Goal: Information Seeking & Learning: Get advice/opinions

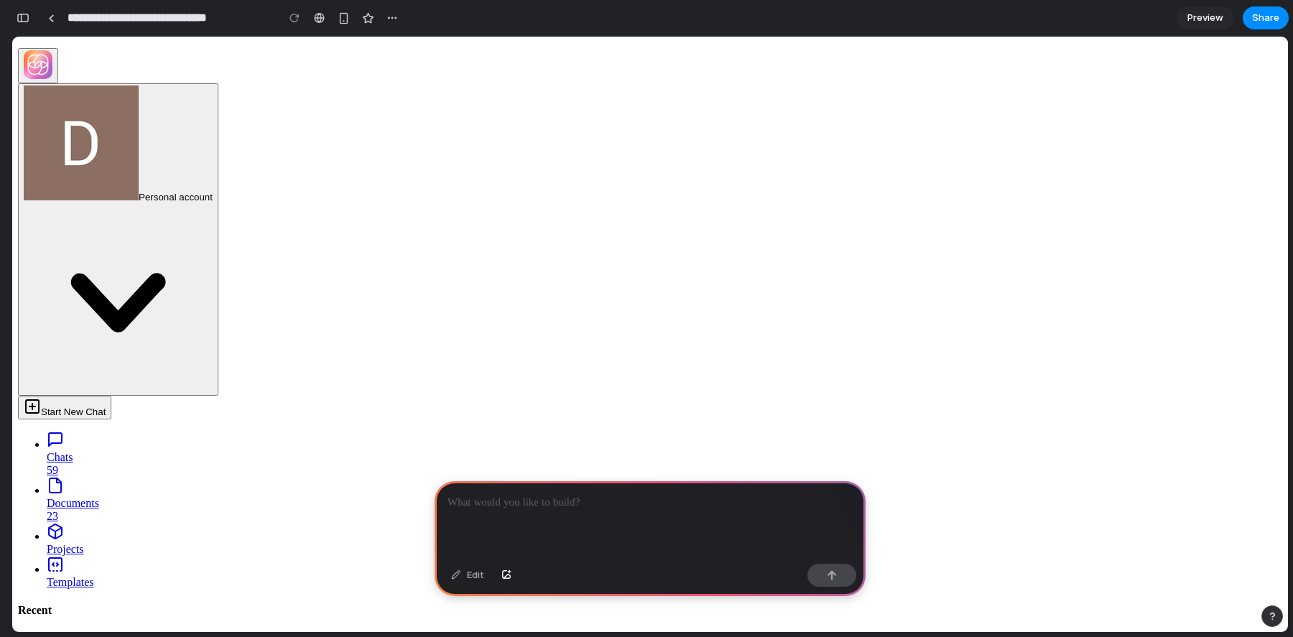
click at [27, 16] on div "button" at bounding box center [23, 18] width 13 height 10
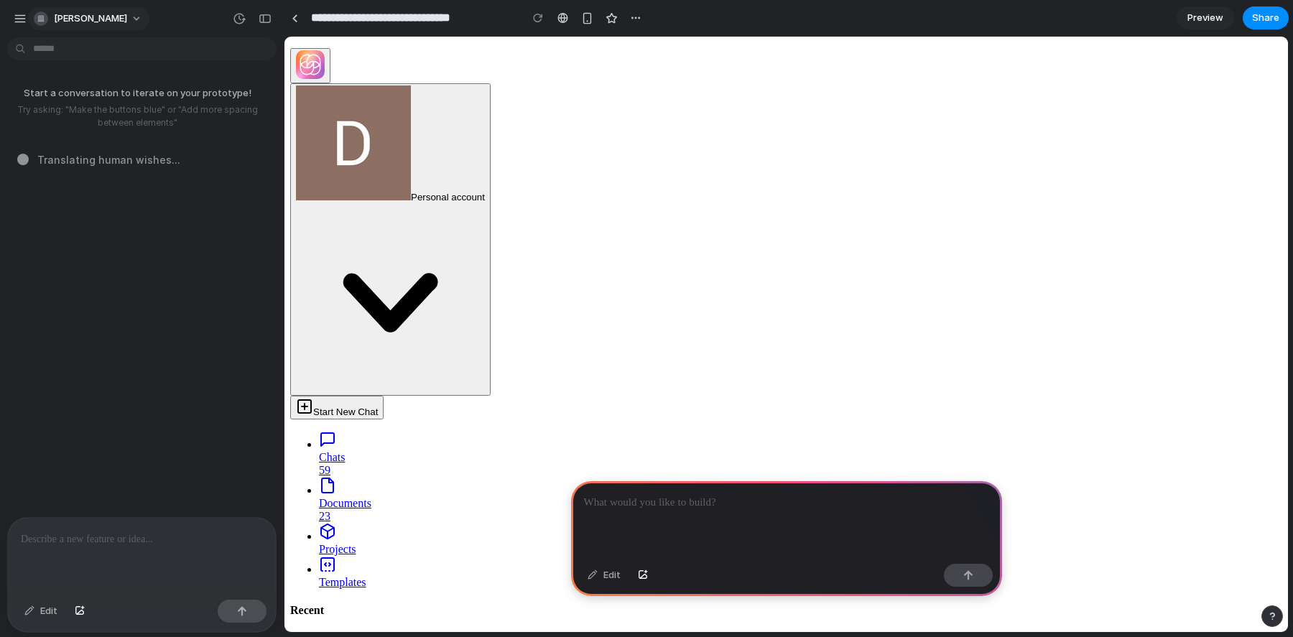
click at [65, 19] on span "[PERSON_NAME]" at bounding box center [90, 18] width 73 height 14
click at [20, 17] on div "Settings Invite members Change theme Sign out" at bounding box center [646, 318] width 1293 height 637
click at [20, 17] on div "button" at bounding box center [20, 18] width 13 height 13
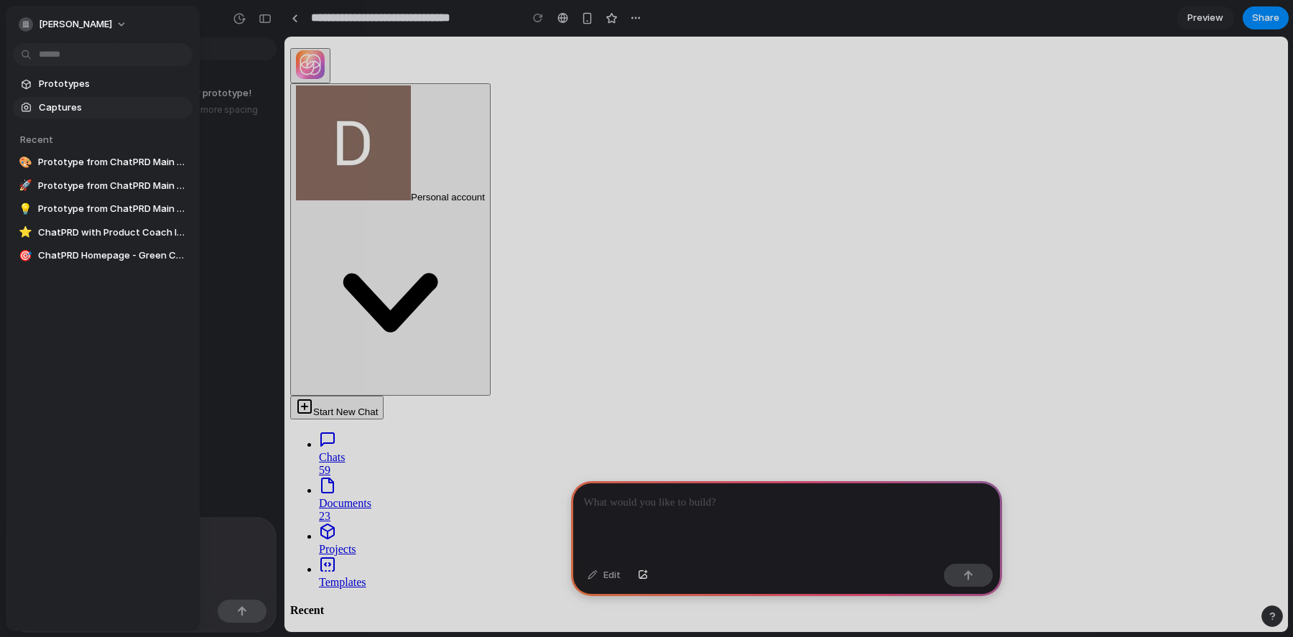
click at [58, 109] on span "Captures" at bounding box center [113, 108] width 148 height 14
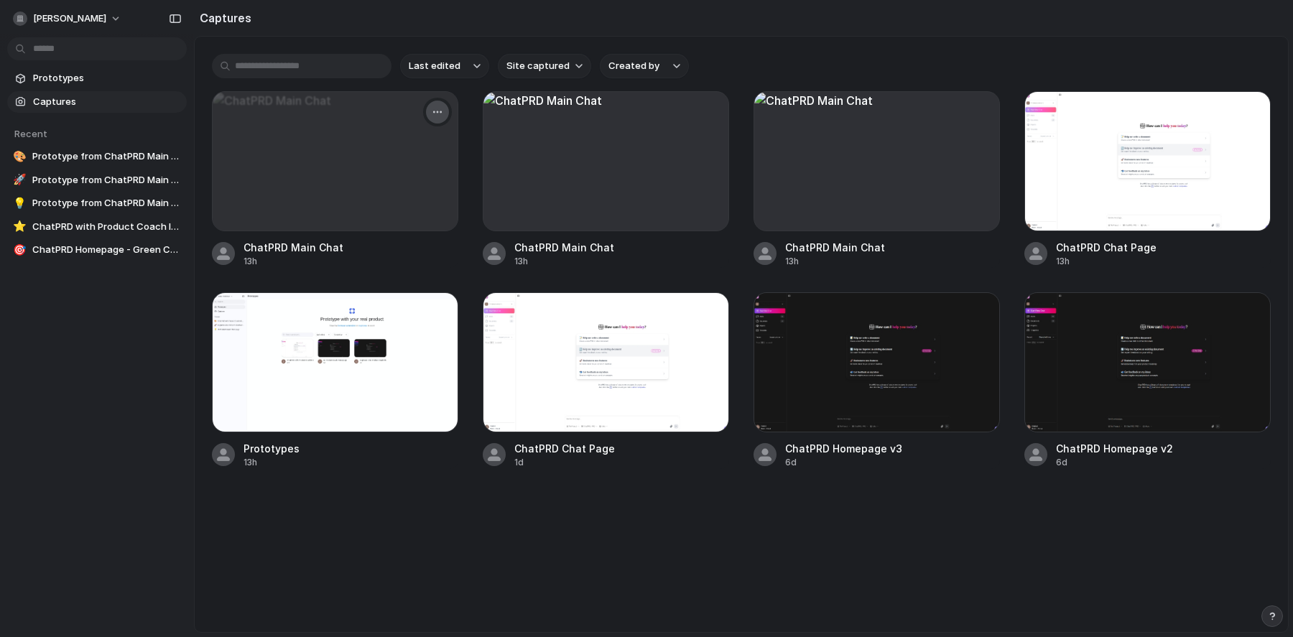
click at [445, 118] on button "button" at bounding box center [437, 112] width 23 height 23
click at [394, 231] on li "Delete" at bounding box center [390, 236] width 113 height 23
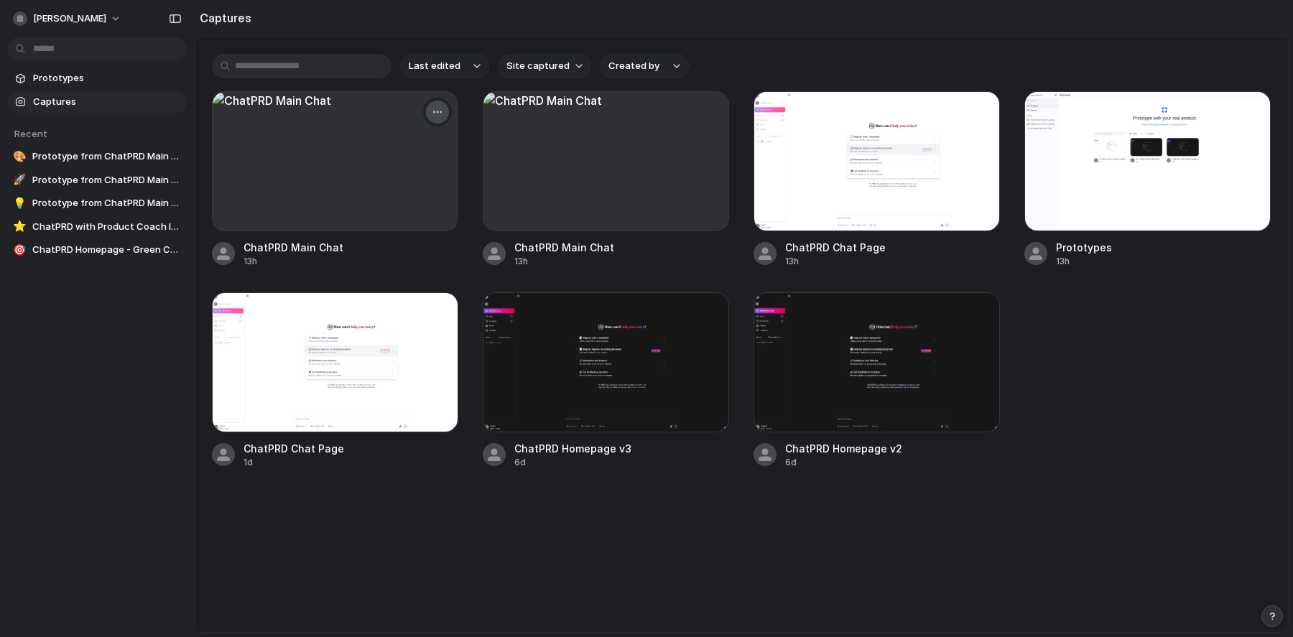
click at [442, 106] on button "button" at bounding box center [437, 112] width 23 height 23
click at [391, 228] on li "Delete" at bounding box center [390, 236] width 113 height 23
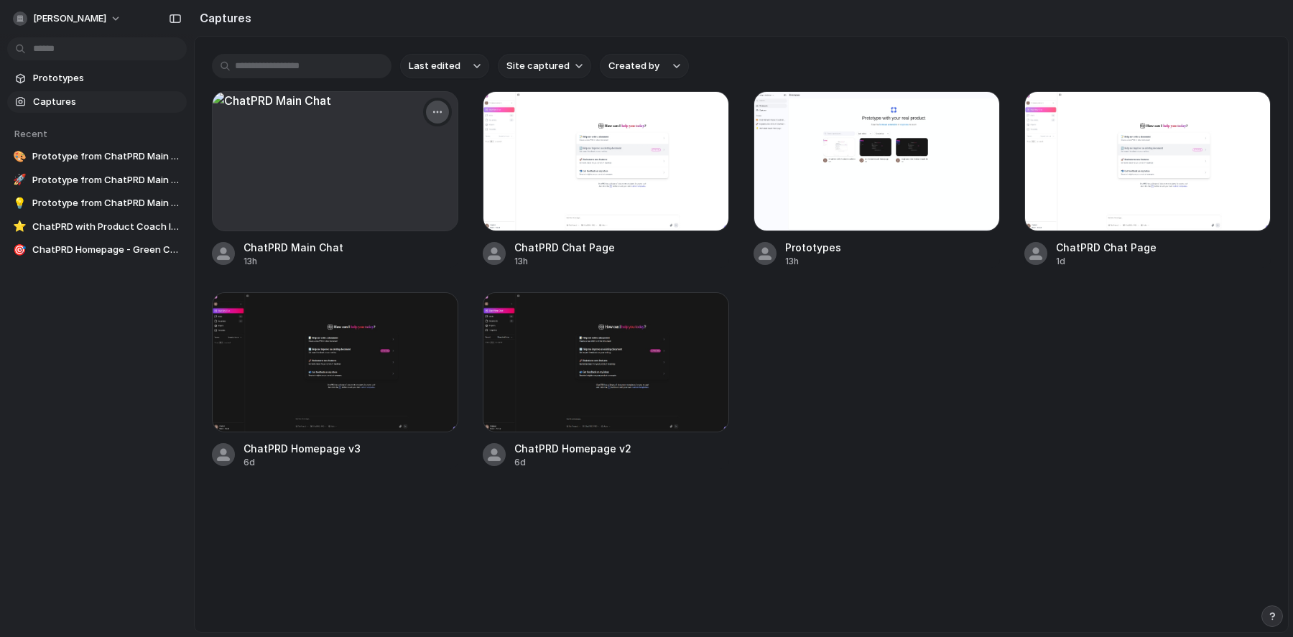
click at [440, 107] on div "button" at bounding box center [437, 111] width 11 height 11
click at [398, 241] on li "Delete" at bounding box center [390, 236] width 113 height 23
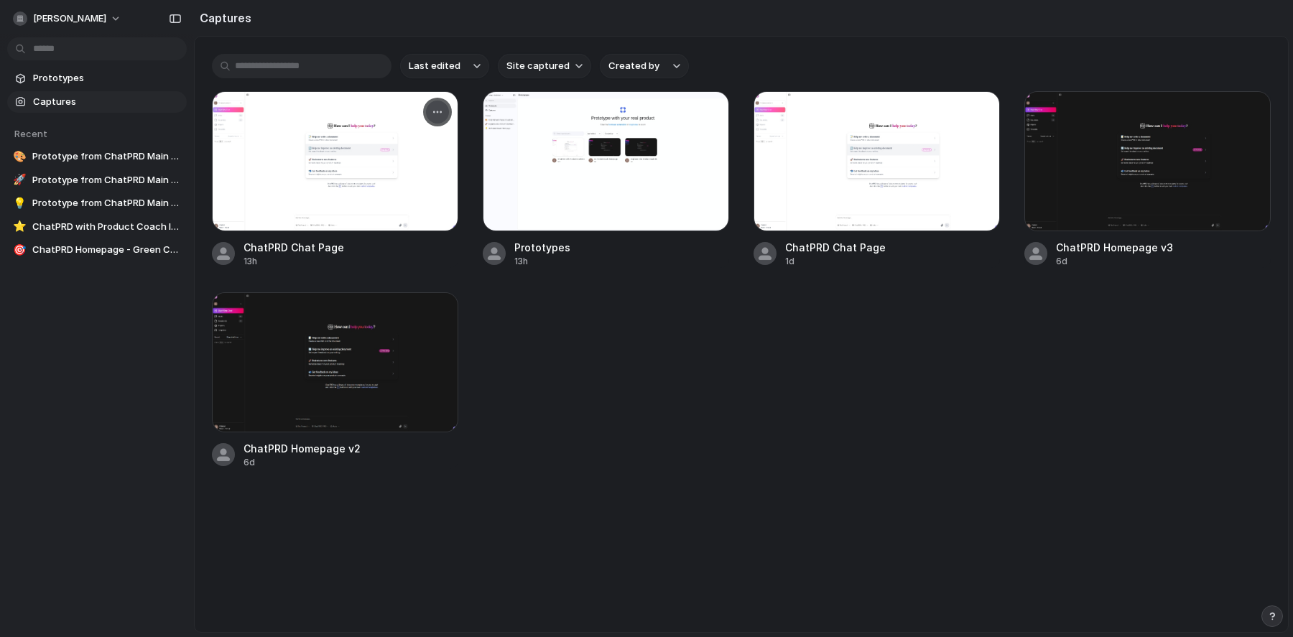
click at [429, 112] on button "button" at bounding box center [437, 112] width 23 height 23
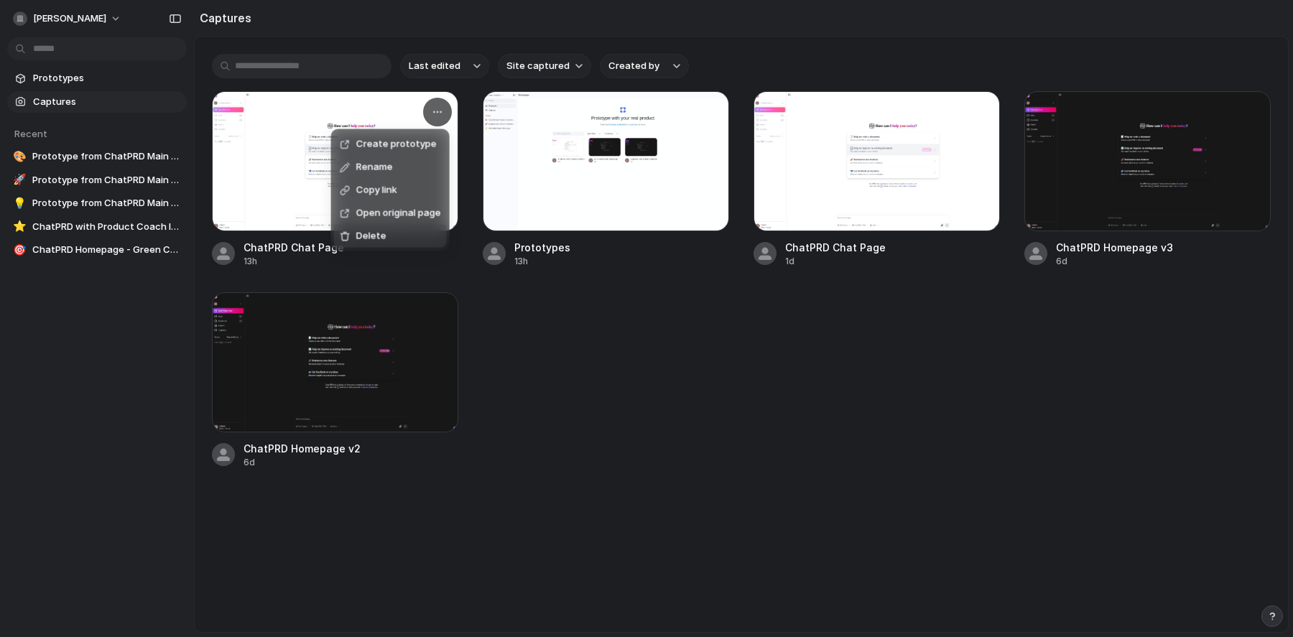
click at [398, 230] on li "Delete" at bounding box center [390, 236] width 113 height 23
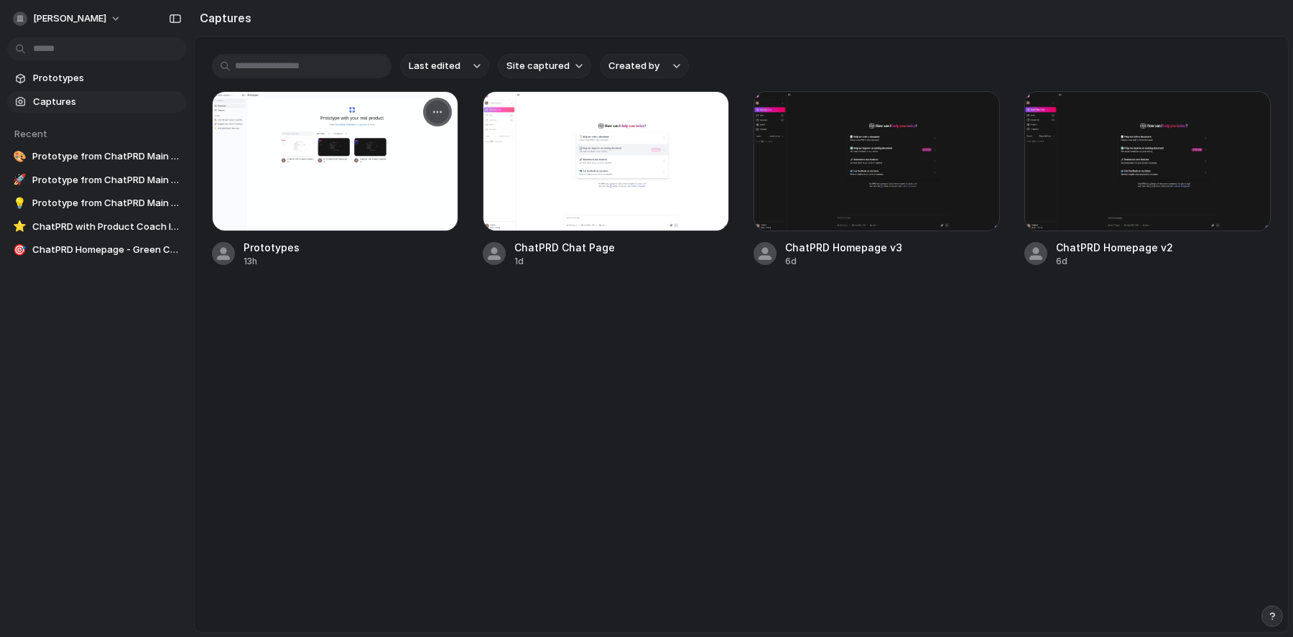
click at [434, 114] on div "button" at bounding box center [437, 111] width 11 height 11
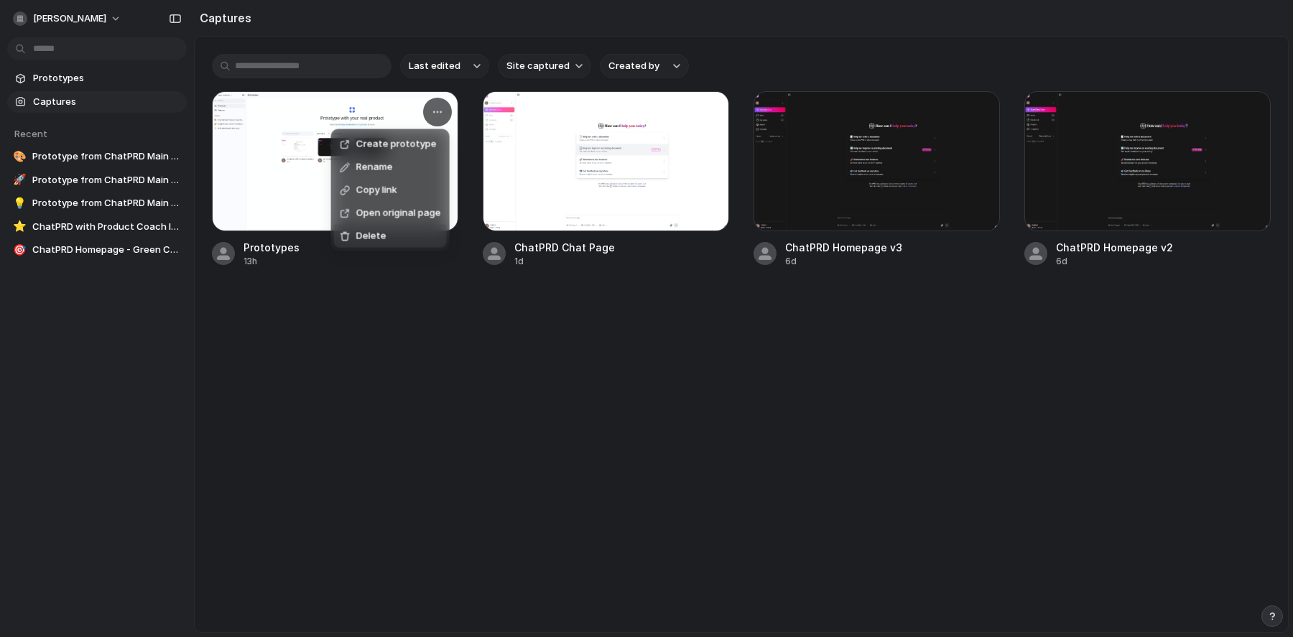
click at [399, 233] on li "Delete" at bounding box center [390, 236] width 113 height 23
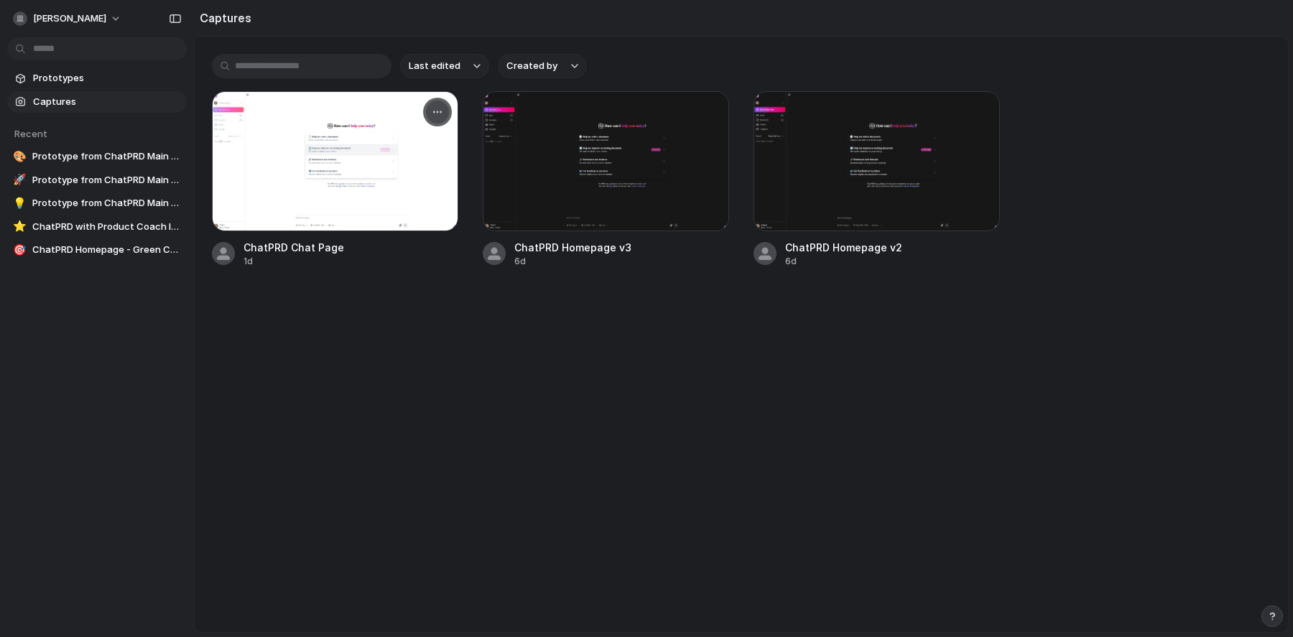
click at [443, 102] on button "button" at bounding box center [437, 112] width 23 height 23
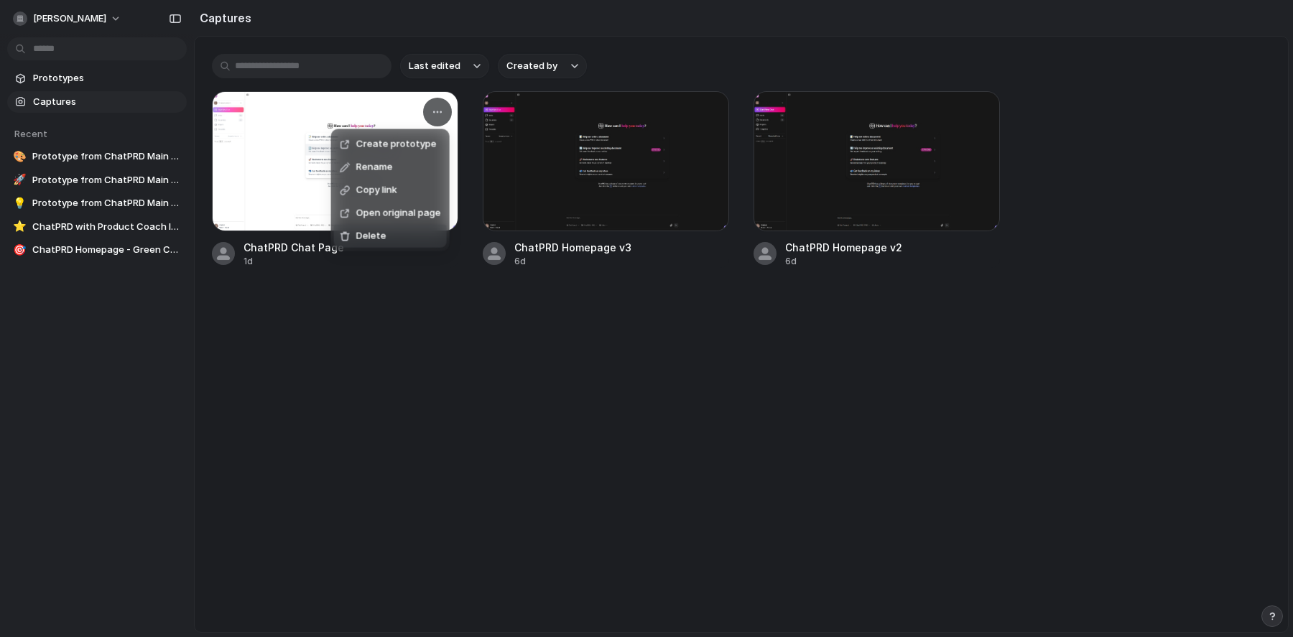
click at [396, 236] on li "Delete" at bounding box center [390, 236] width 113 height 23
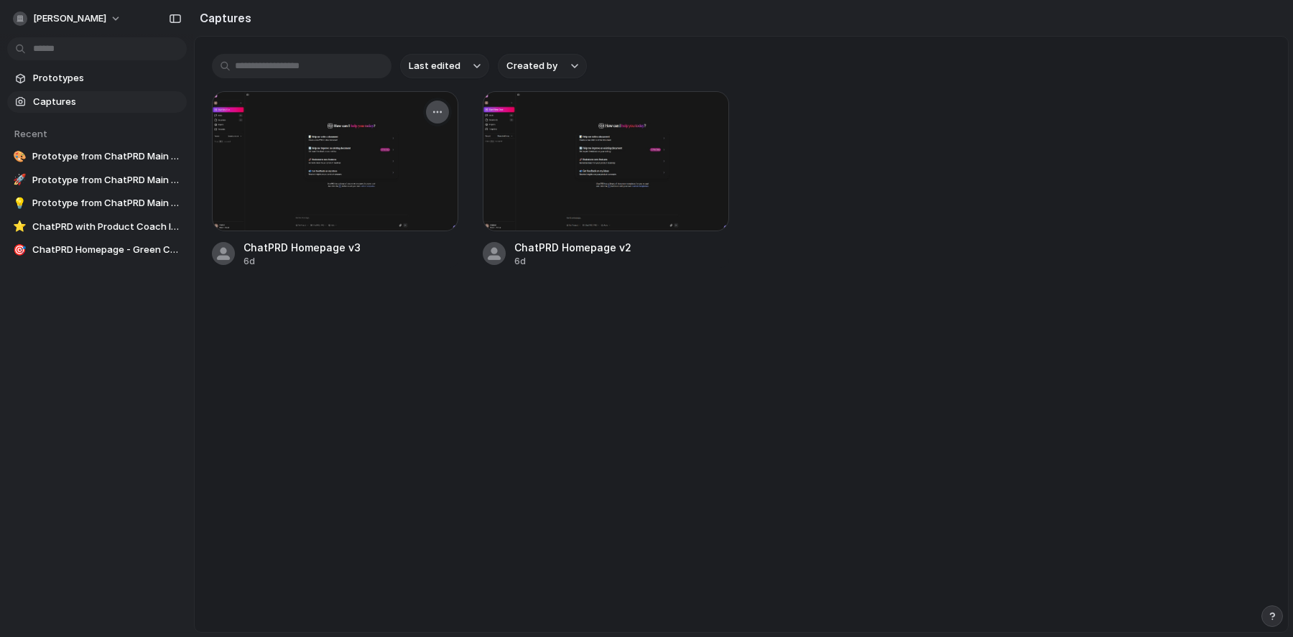
click at [437, 106] on button "button" at bounding box center [437, 112] width 23 height 23
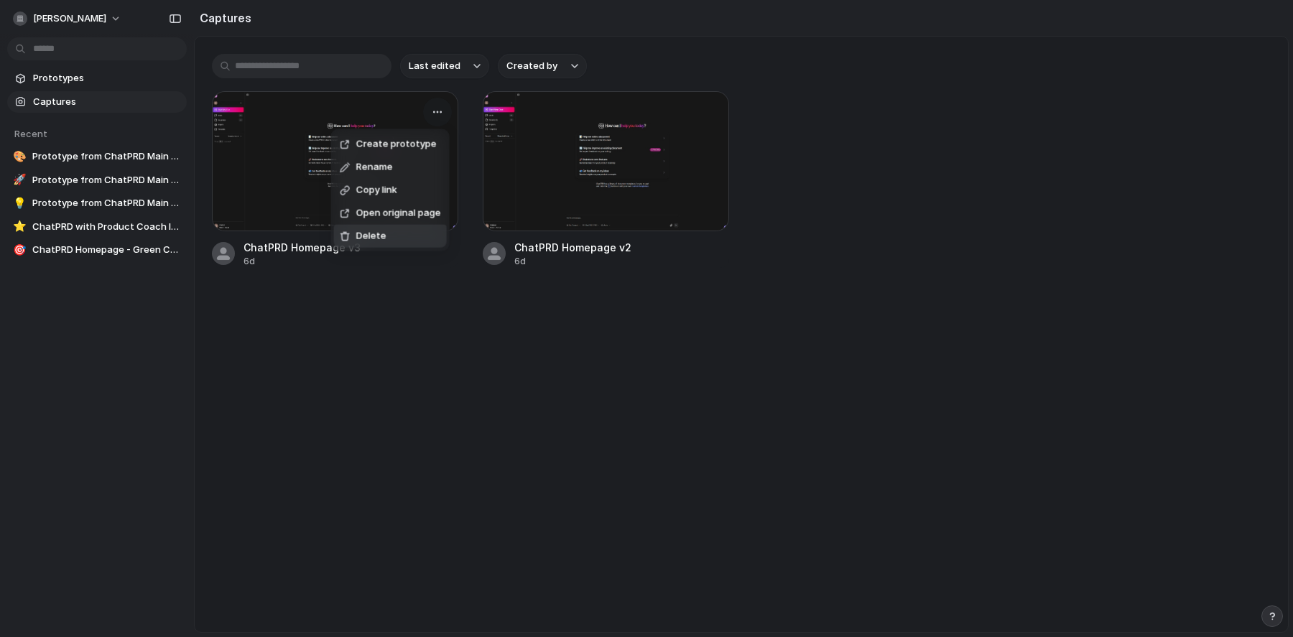
click at [409, 234] on li "Delete" at bounding box center [390, 236] width 113 height 23
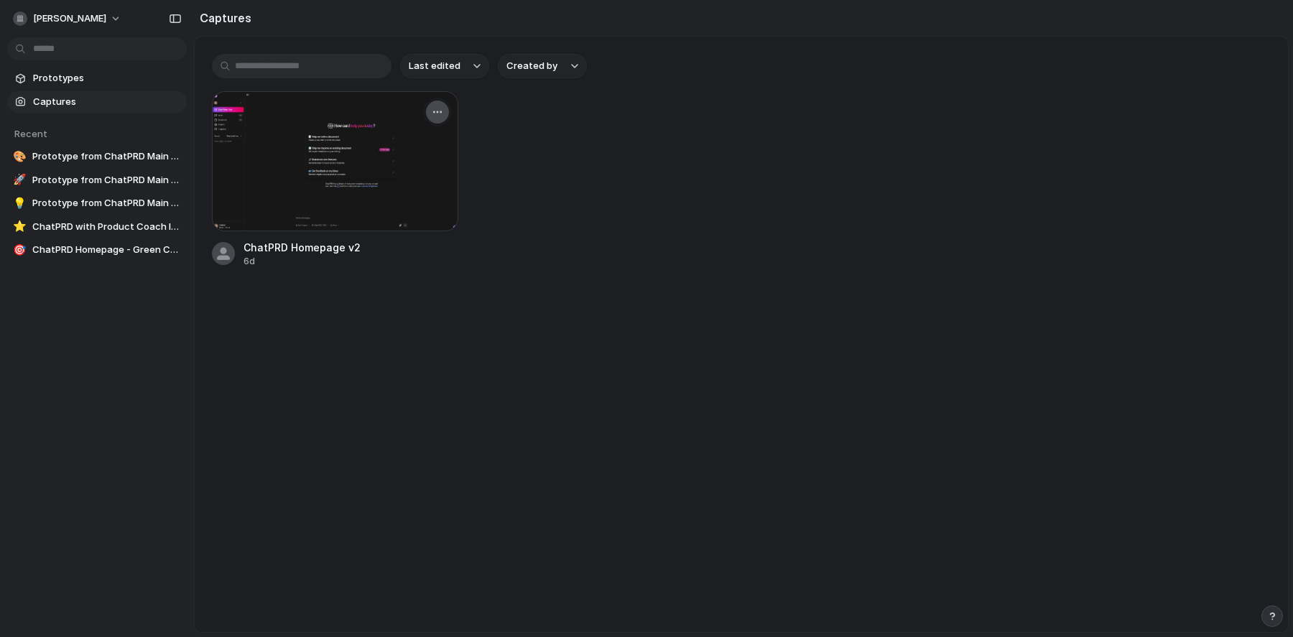
click at [445, 104] on button "button" at bounding box center [437, 112] width 23 height 23
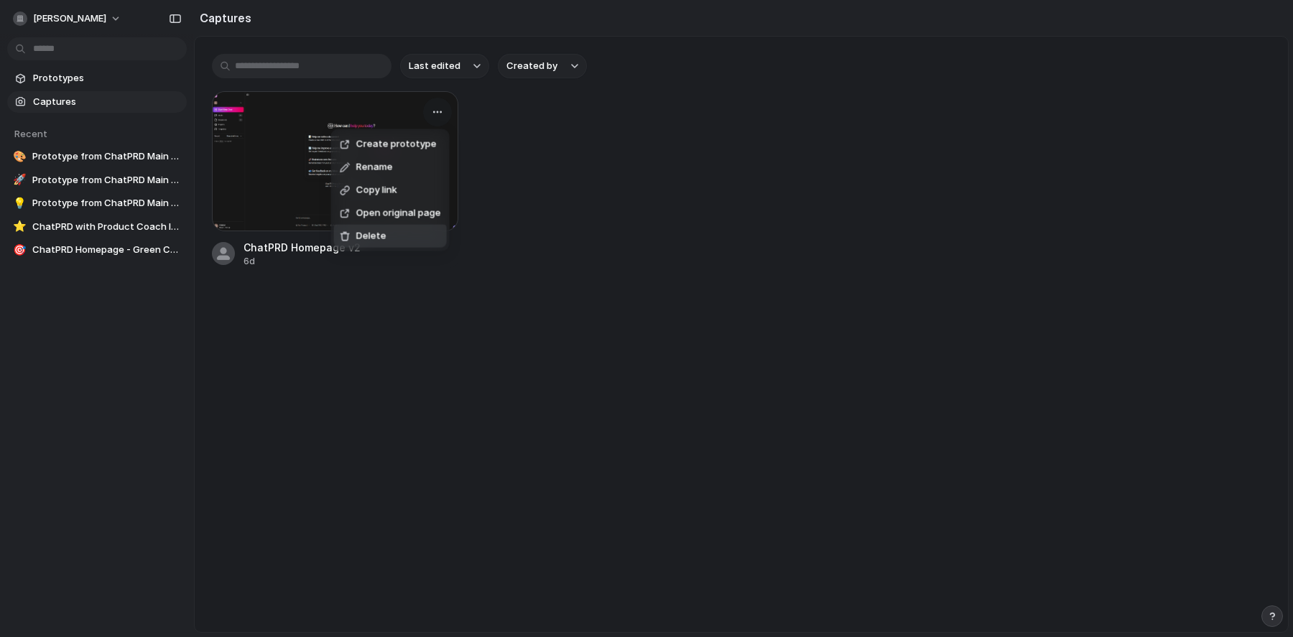
click at [407, 233] on li "Delete" at bounding box center [390, 236] width 113 height 23
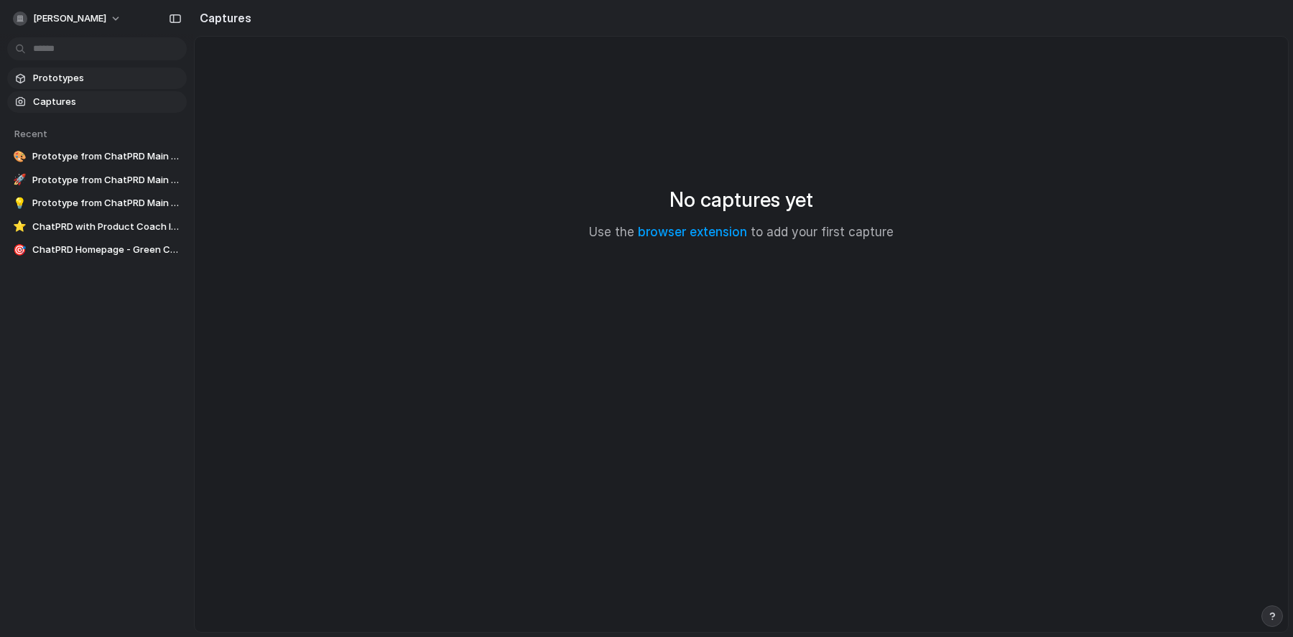
click at [65, 82] on span "Prototypes" at bounding box center [107, 78] width 148 height 14
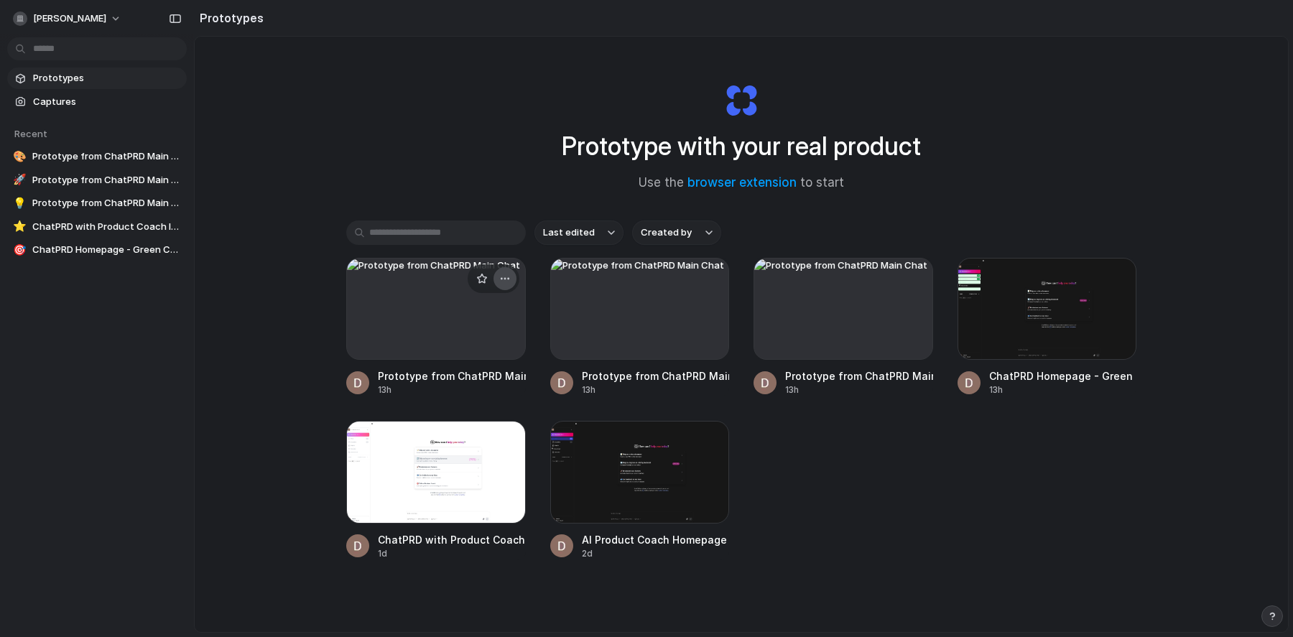
click at [507, 278] on div "button" at bounding box center [504, 278] width 11 height 11
click at [464, 380] on li "Delete" at bounding box center [464, 379] width 102 height 23
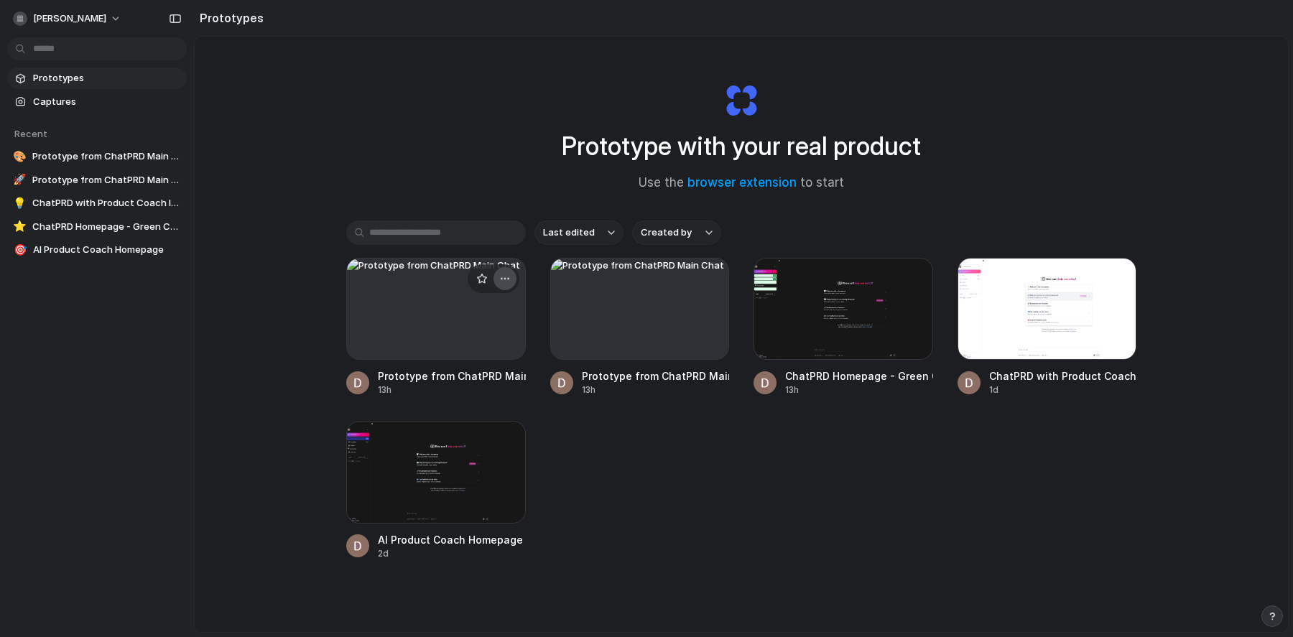
click at [508, 279] on div "button" at bounding box center [504, 278] width 11 height 11
click at [477, 373] on li "Delete" at bounding box center [464, 379] width 102 height 23
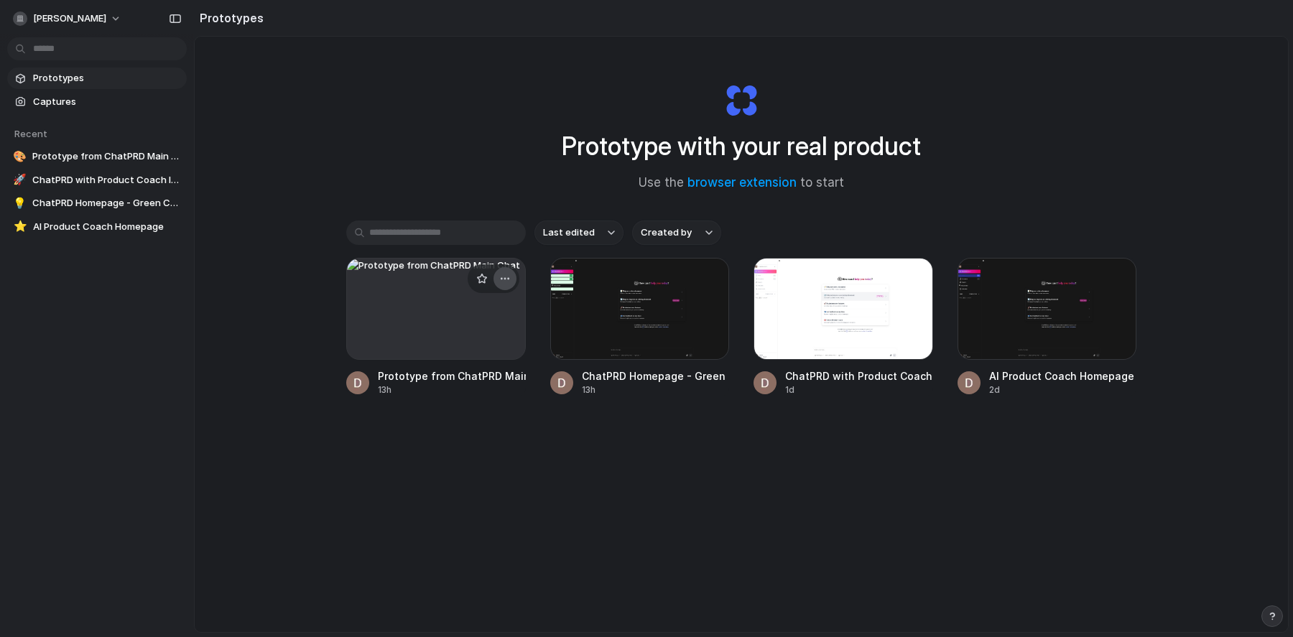
click at [506, 279] on div "button" at bounding box center [504, 278] width 11 height 11
click at [485, 372] on li "Delete" at bounding box center [464, 379] width 102 height 23
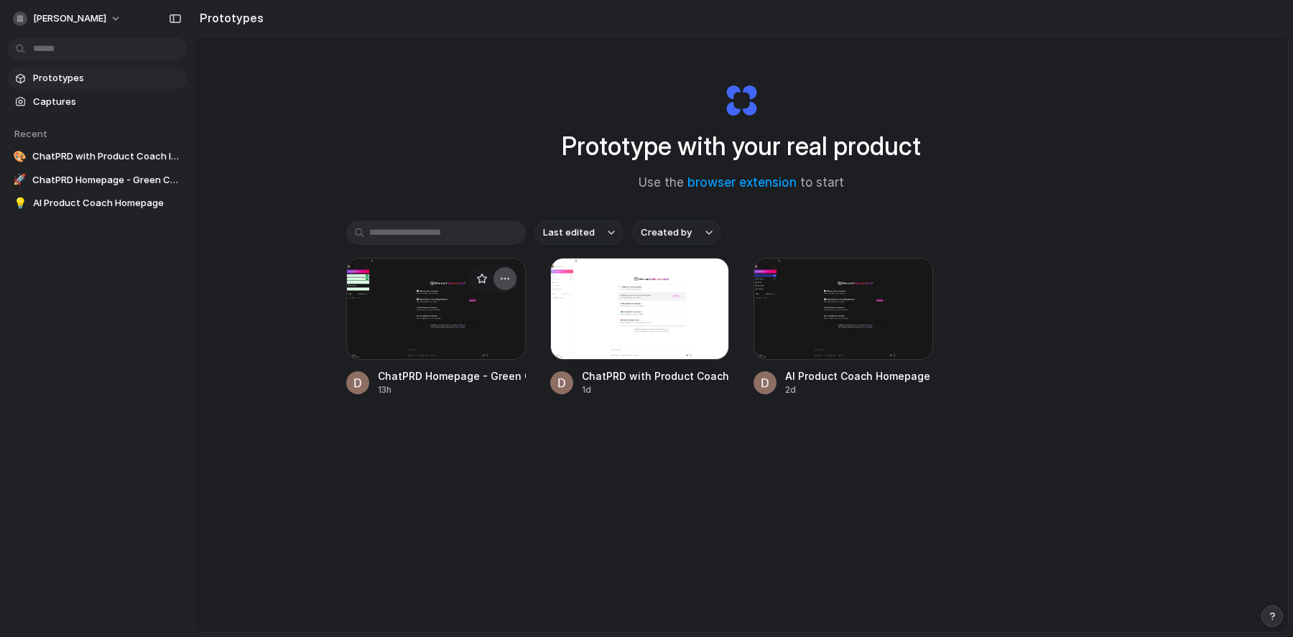
click at [505, 279] on div "button" at bounding box center [504, 278] width 11 height 11
click at [491, 372] on li "Delete" at bounding box center [464, 379] width 102 height 23
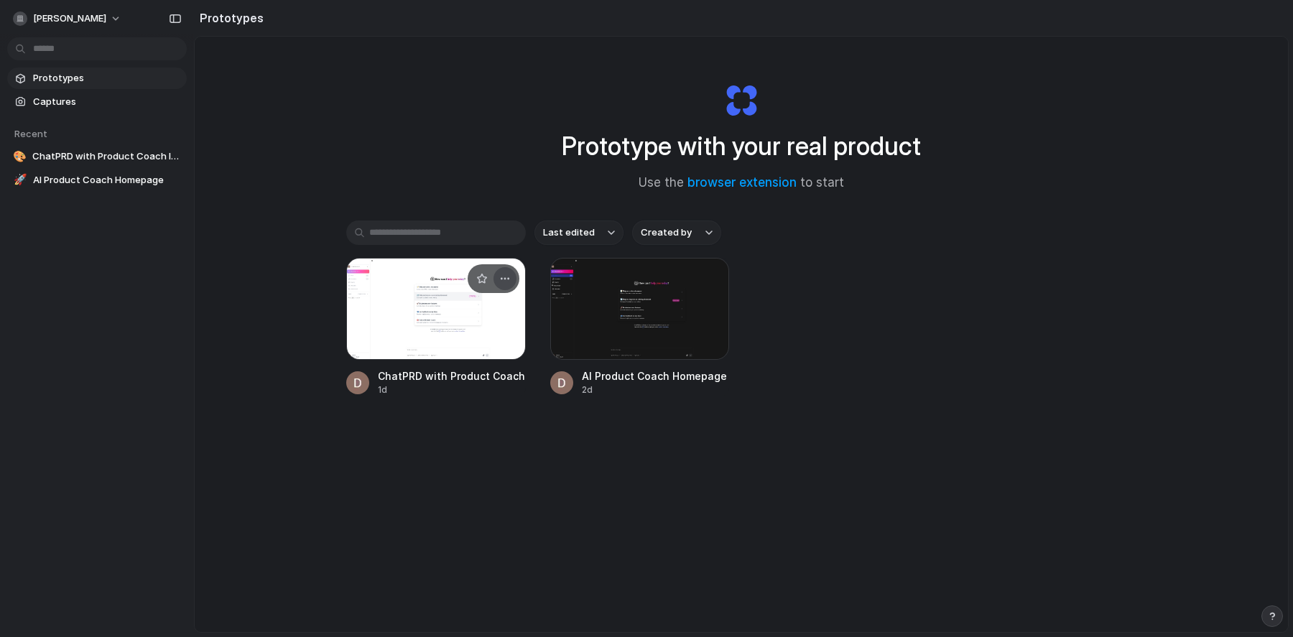
click at [505, 273] on div "button" at bounding box center [504, 278] width 11 height 11
click at [489, 369] on li "Delete" at bounding box center [464, 379] width 102 height 23
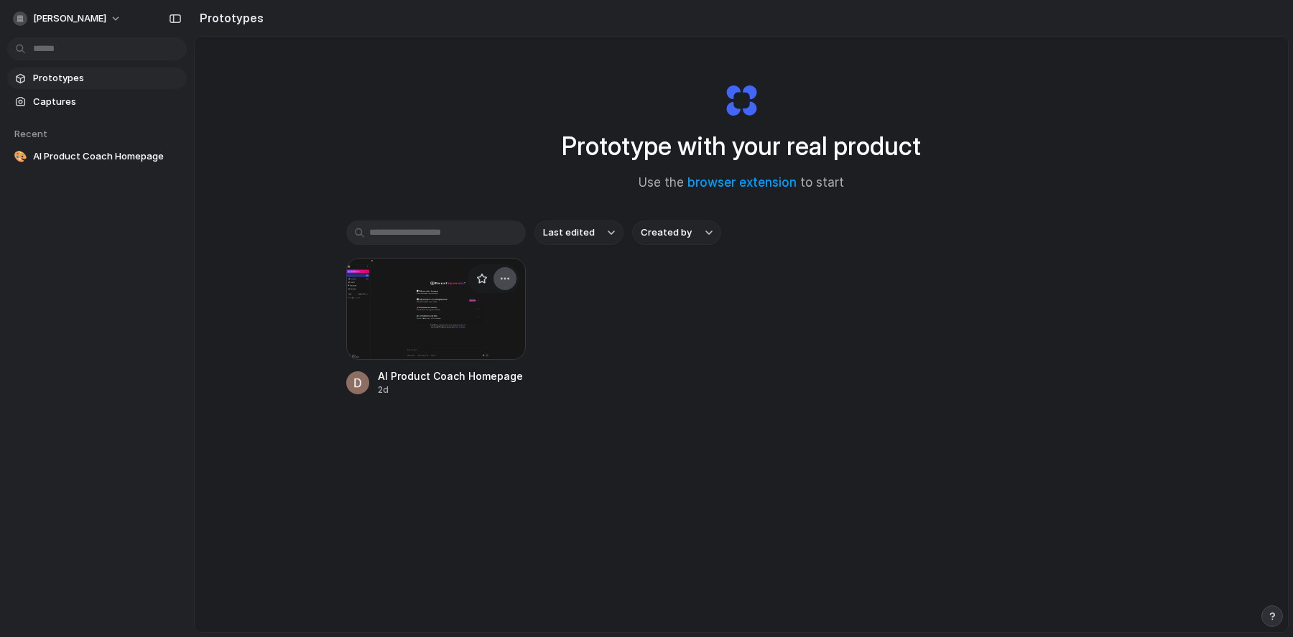
click at [510, 282] on button "button" at bounding box center [504, 278] width 23 height 23
click at [479, 376] on li "Delete" at bounding box center [464, 379] width 102 height 23
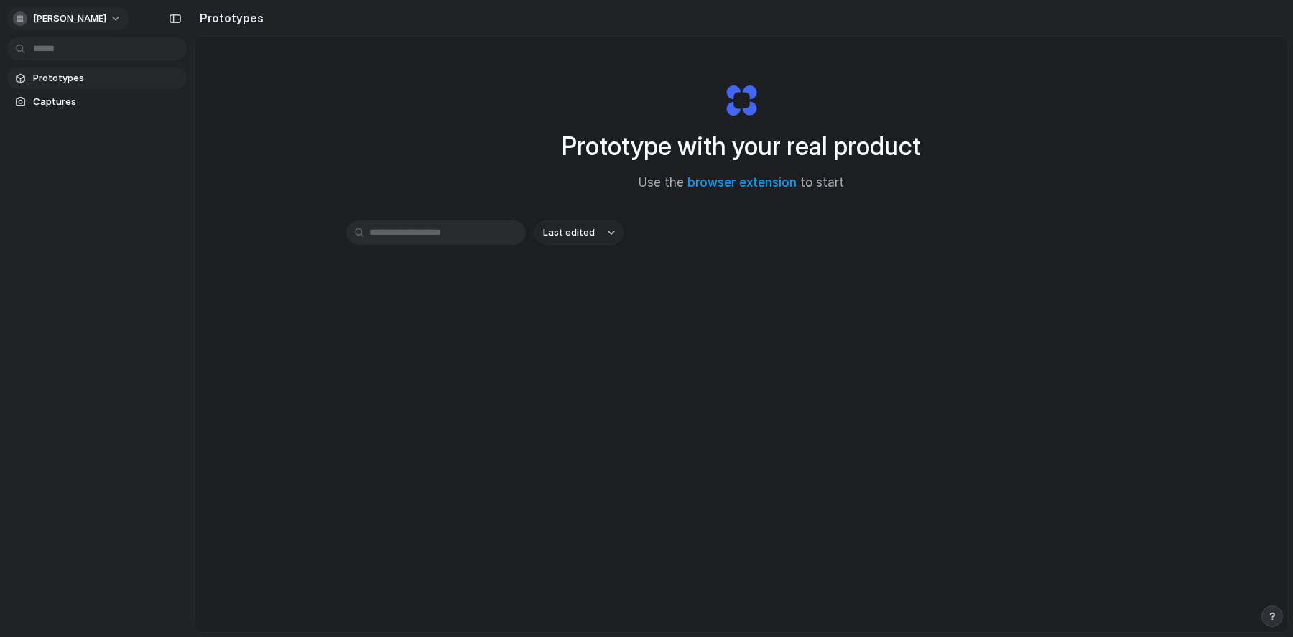
click at [119, 17] on button "[PERSON_NAME]" at bounding box center [67, 18] width 121 height 23
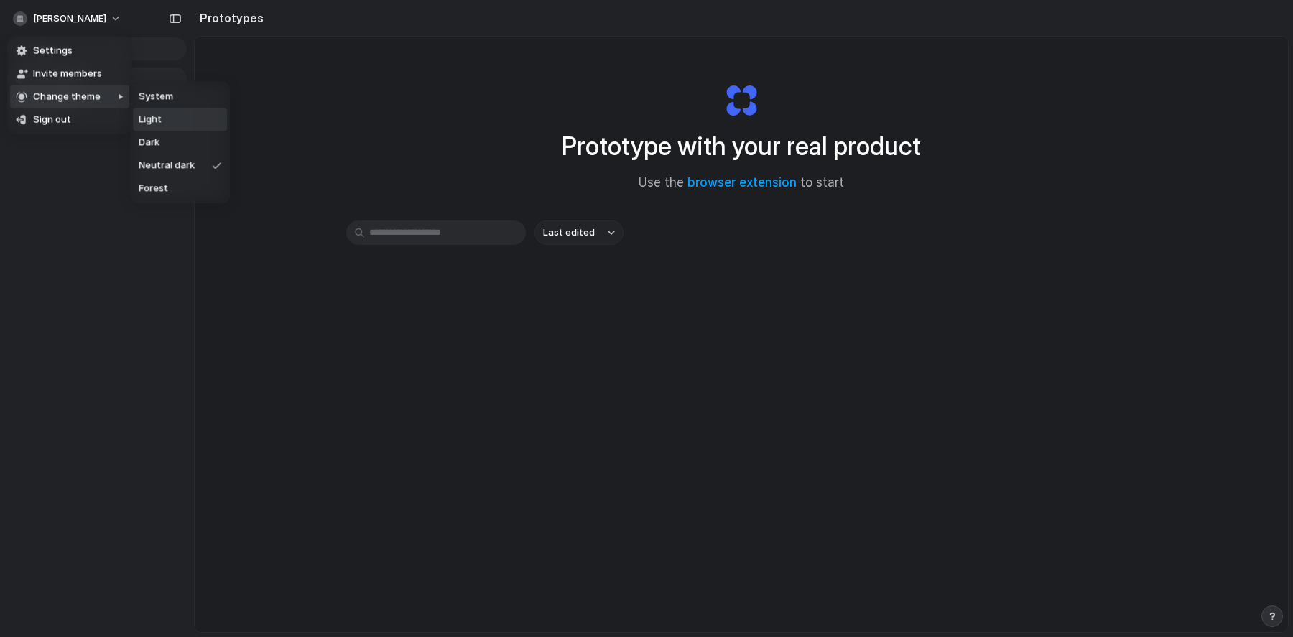
click at [138, 112] on li "Light" at bounding box center [180, 119] width 94 height 23
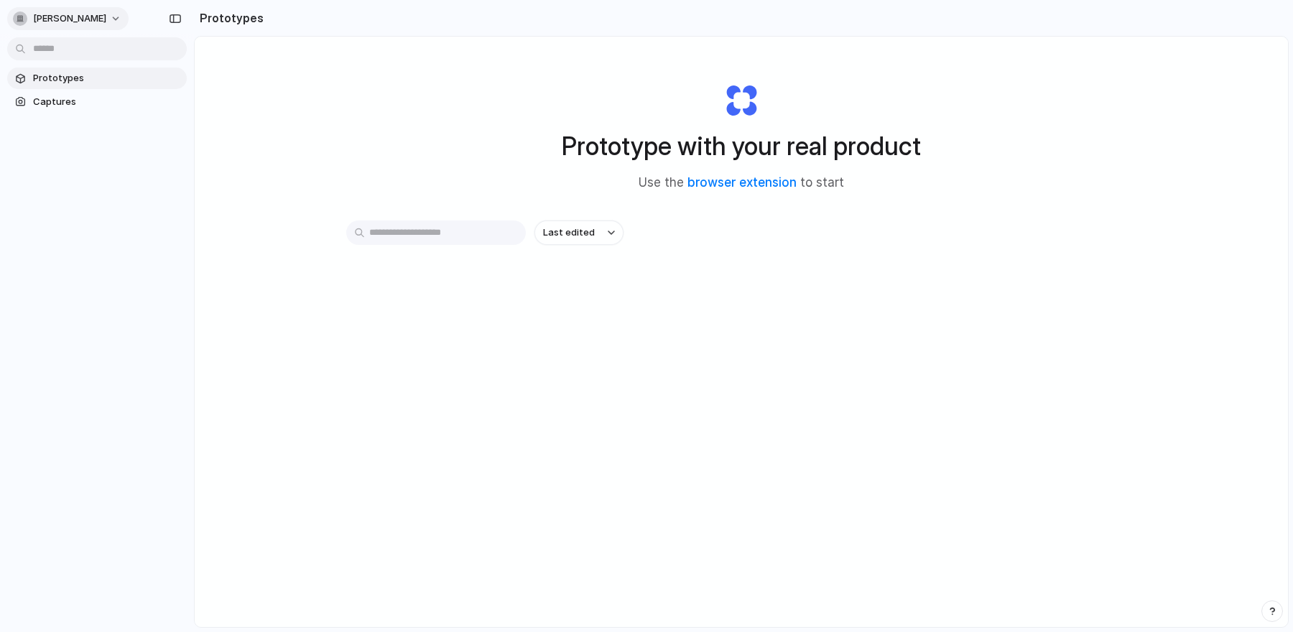
click at [88, 27] on button "[PERSON_NAME]" at bounding box center [67, 18] width 121 height 23
click at [193, 149] on li "Dark" at bounding box center [175, 142] width 85 height 23
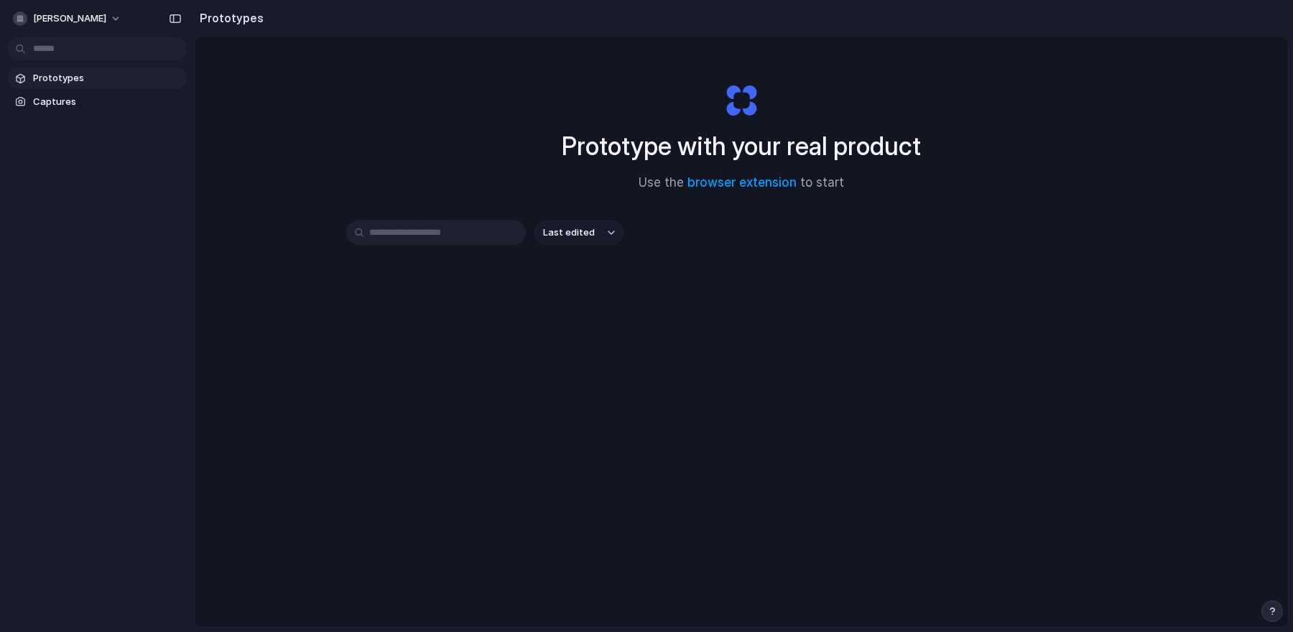
click at [401, 134] on div "Prototype with your real product Use the browser extension to start Last edited" at bounding box center [741, 370] width 1093 height 666
click at [702, 185] on link "browser extension" at bounding box center [741, 182] width 109 height 14
click at [697, 176] on link "browser extension" at bounding box center [741, 182] width 109 height 14
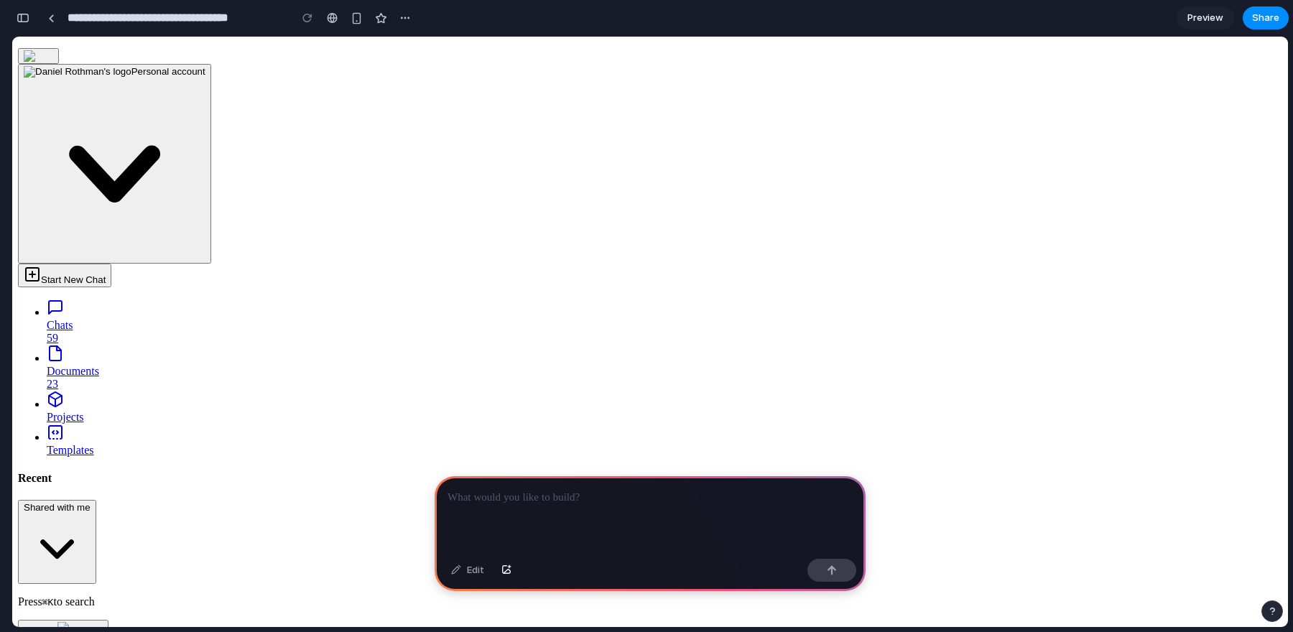
click at [22, 18] on div "button" at bounding box center [23, 18] width 13 height 10
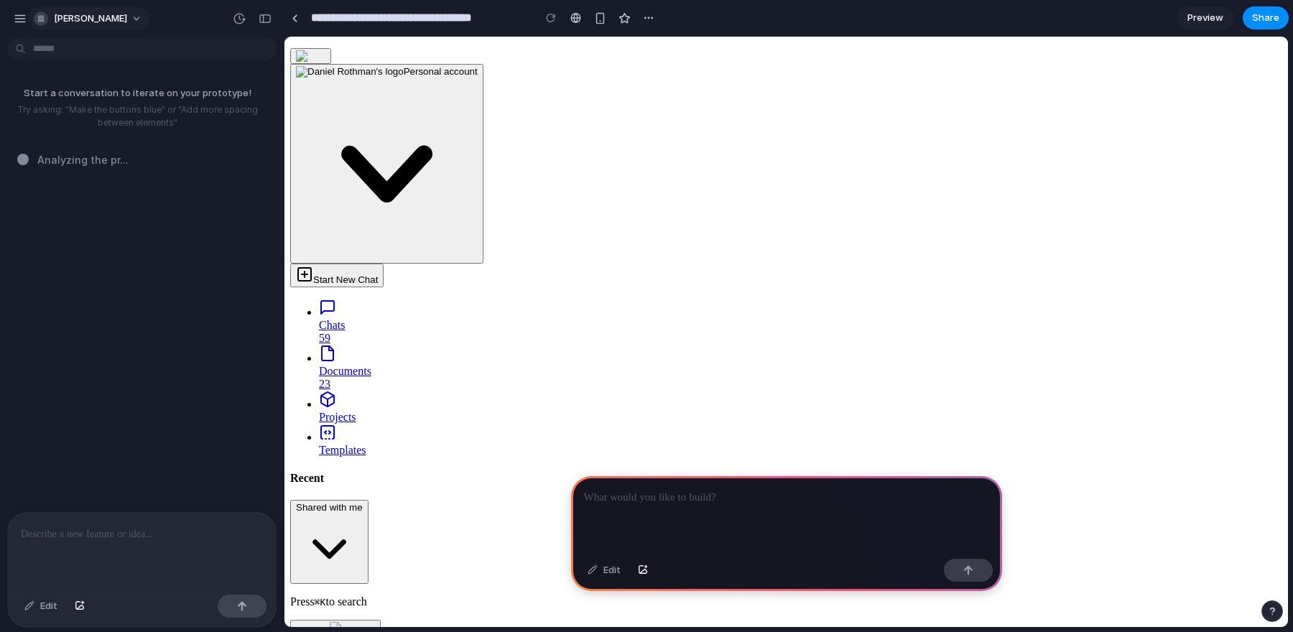
click at [96, 17] on span "daniel-rothman" at bounding box center [90, 18] width 73 height 14
click at [15, 17] on div "Settings Invite members Change theme Sign out" at bounding box center [646, 316] width 1293 height 632
click at [15, 17] on div "button" at bounding box center [20, 18] width 13 height 13
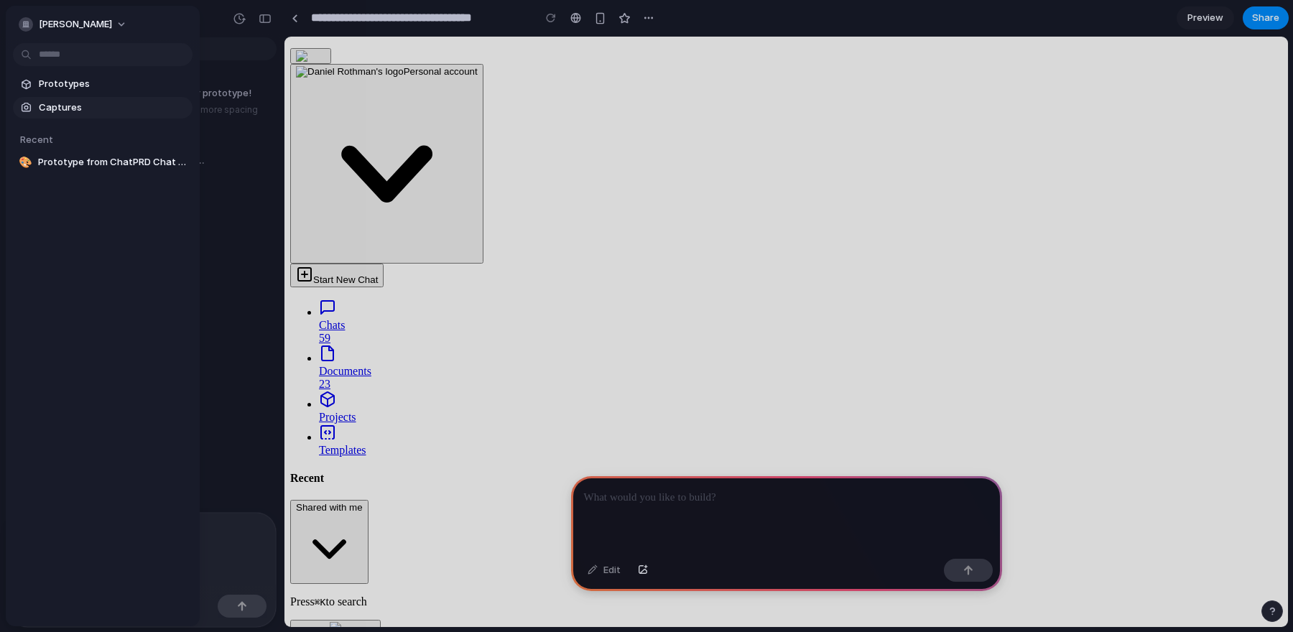
click at [62, 105] on span "Captures" at bounding box center [113, 108] width 148 height 14
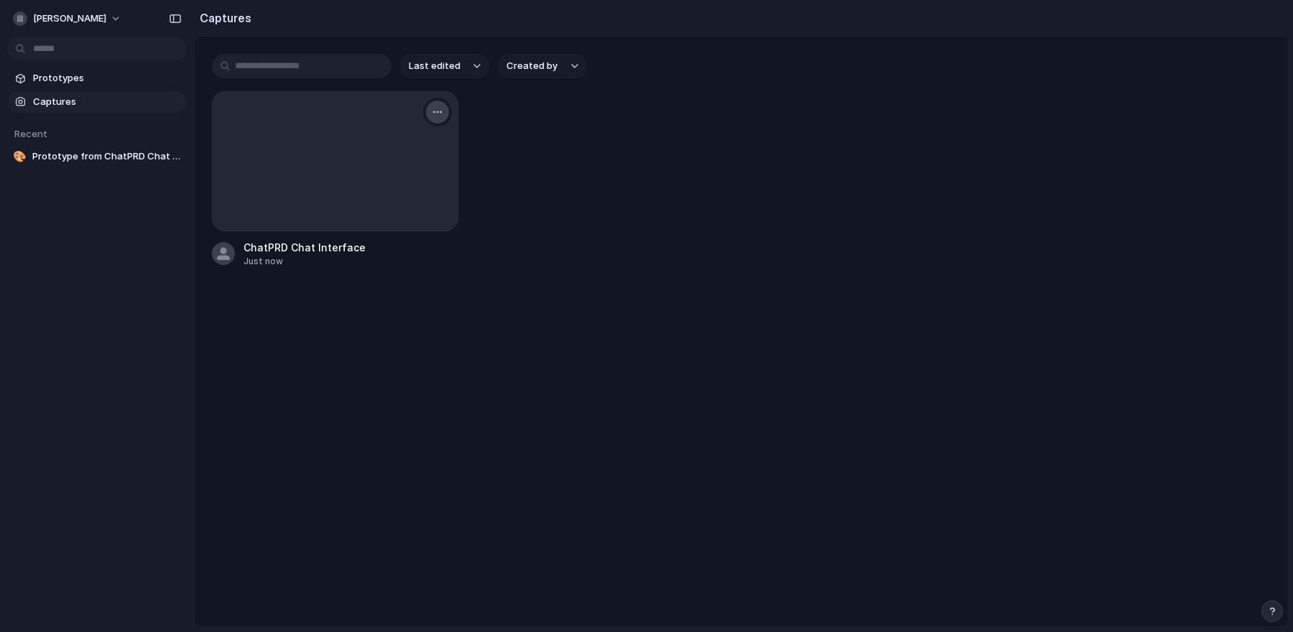
click at [434, 115] on div "button" at bounding box center [437, 111] width 11 height 11
click at [386, 236] on li "Delete" at bounding box center [390, 236] width 113 height 23
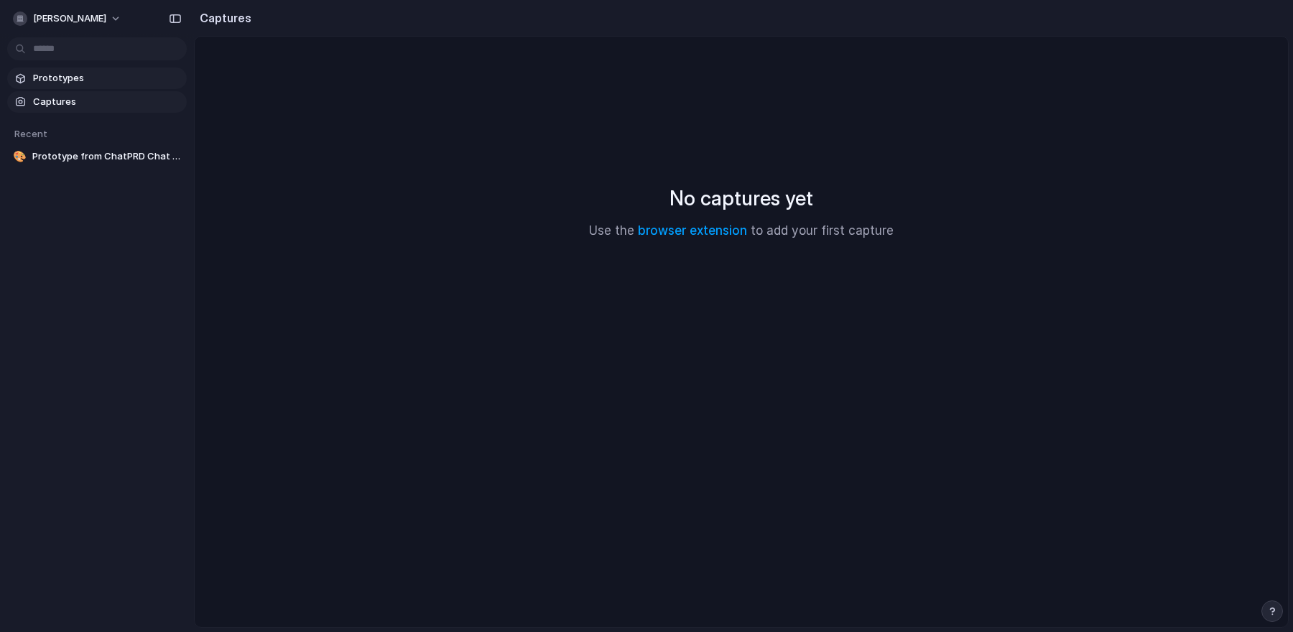
click at [89, 81] on span "Prototypes" at bounding box center [107, 78] width 148 height 14
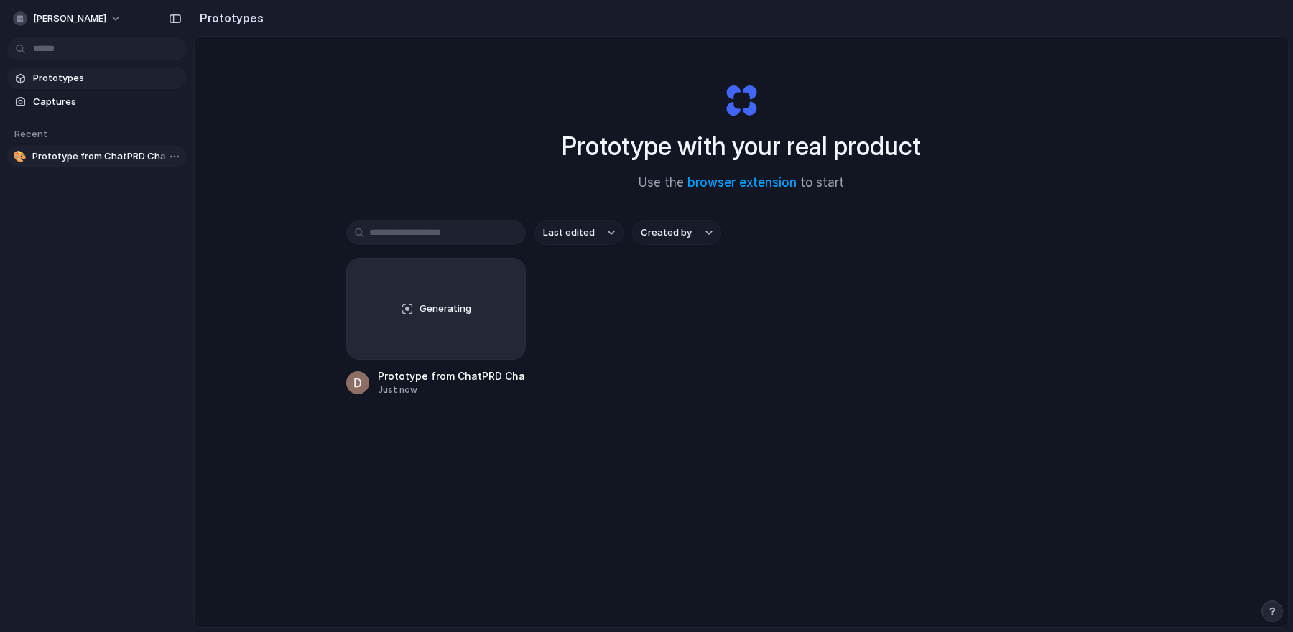
click at [109, 154] on span "Prototype from ChatPRD Chat Interface" at bounding box center [106, 156] width 149 height 14
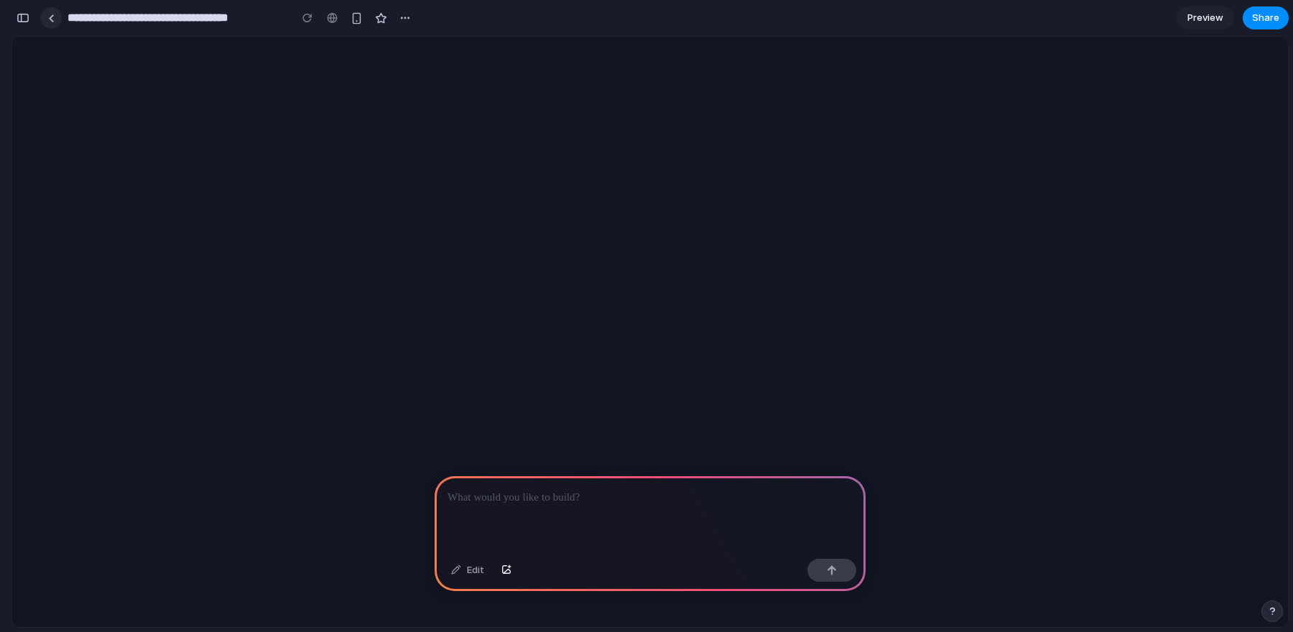
click at [52, 24] on link at bounding box center [51, 18] width 22 height 22
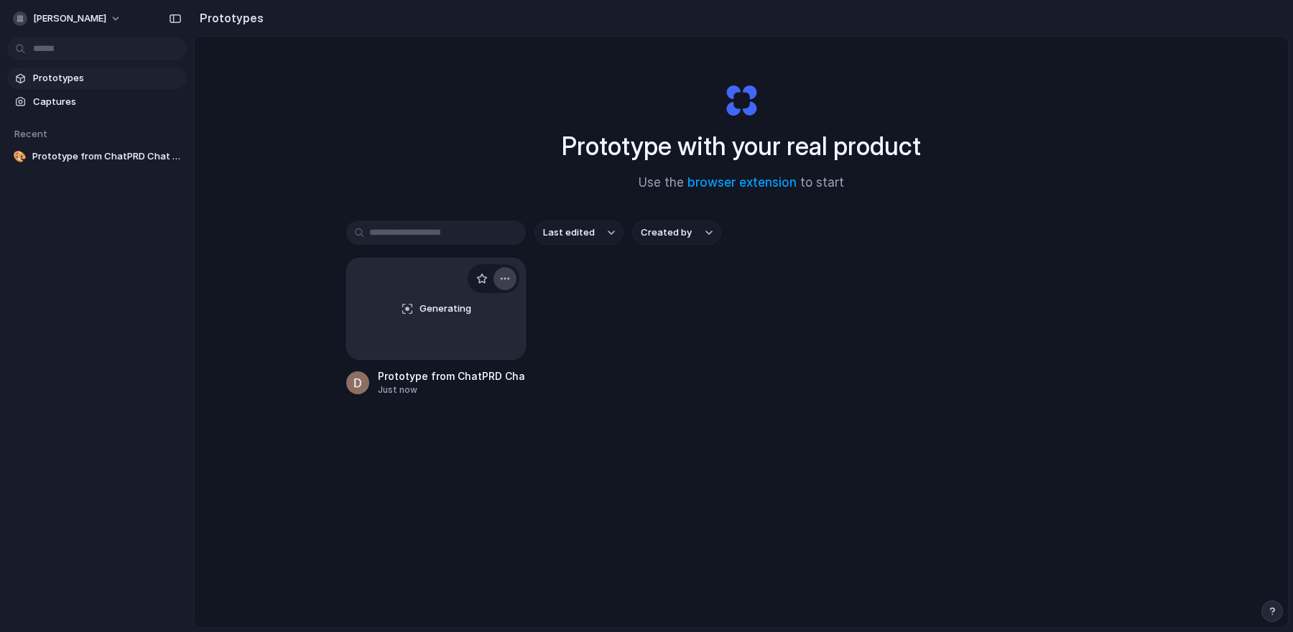
click at [507, 274] on div "button" at bounding box center [504, 278] width 11 height 11
click at [463, 376] on span "Delete" at bounding box center [450, 380] width 30 height 14
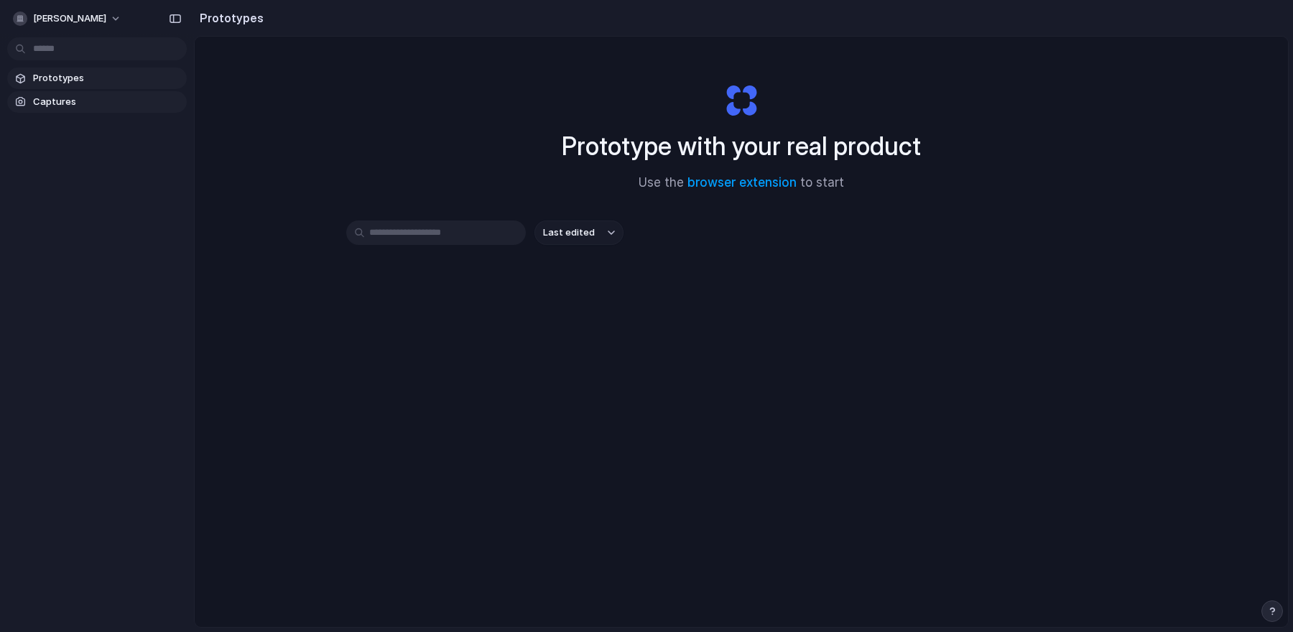
click at [65, 99] on span "Captures" at bounding box center [107, 102] width 148 height 14
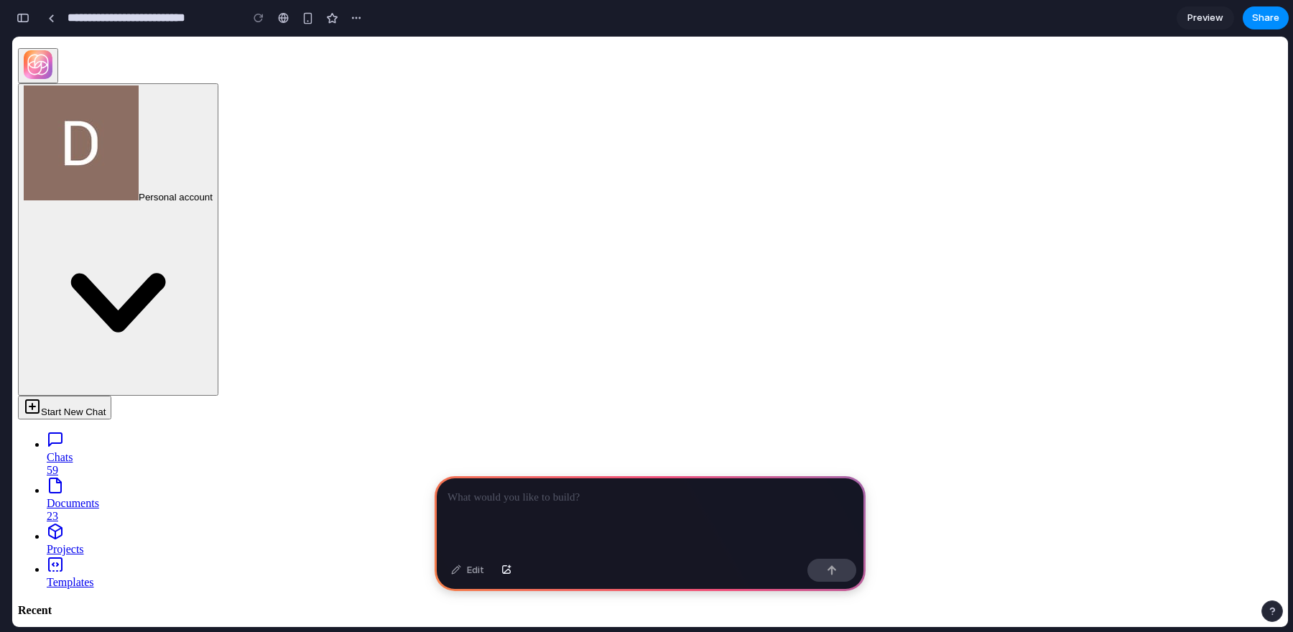
click at [546, 508] on div at bounding box center [649, 514] width 431 height 77
click at [27, 17] on div "button" at bounding box center [23, 18] width 13 height 10
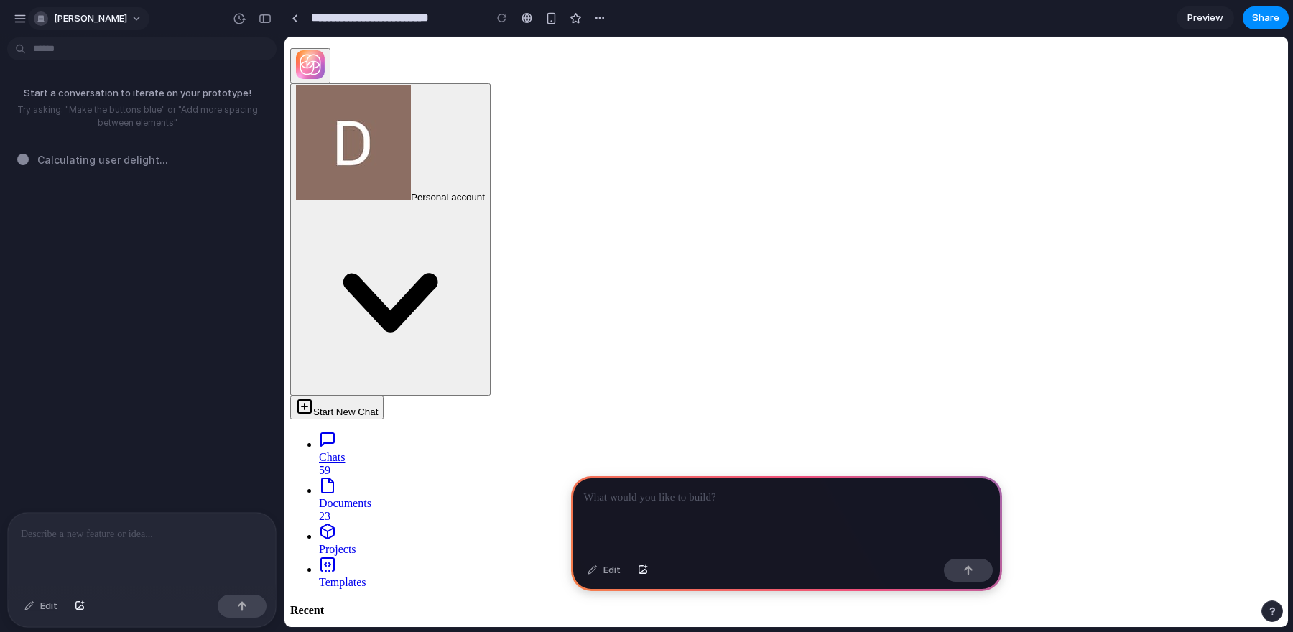
click at [134, 17] on button "[PERSON_NAME]" at bounding box center [88, 18] width 121 height 23
click at [198, 22] on div "Settings Invite members Change theme Sign out" at bounding box center [646, 316] width 1293 height 632
click at [599, 19] on div "button" at bounding box center [599, 17] width 11 height 11
click at [750, 36] on div "Duplicate Delete" at bounding box center [646, 316] width 1293 height 632
click at [669, 501] on p at bounding box center [786, 497] width 405 height 17
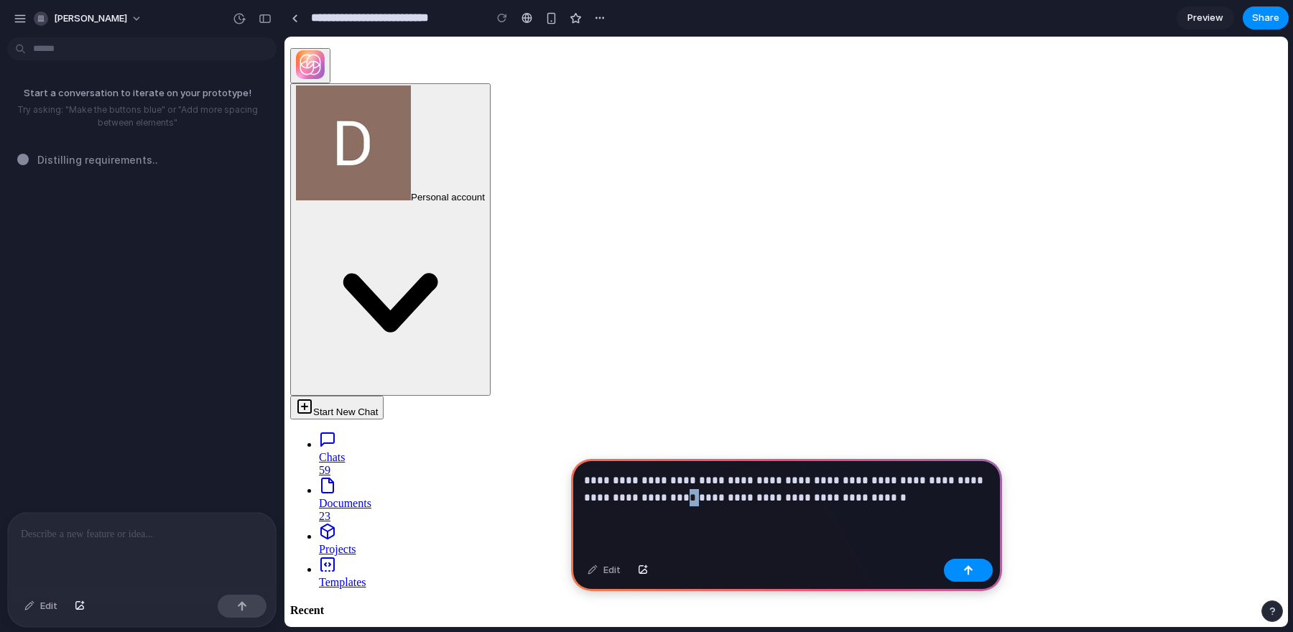
drag, startPoint x: 656, startPoint y: 501, endPoint x: 638, endPoint y: 501, distance: 18.0
click at [638, 501] on p "**********" at bounding box center [786, 489] width 405 height 34
click at [978, 565] on button "button" at bounding box center [968, 570] width 49 height 23
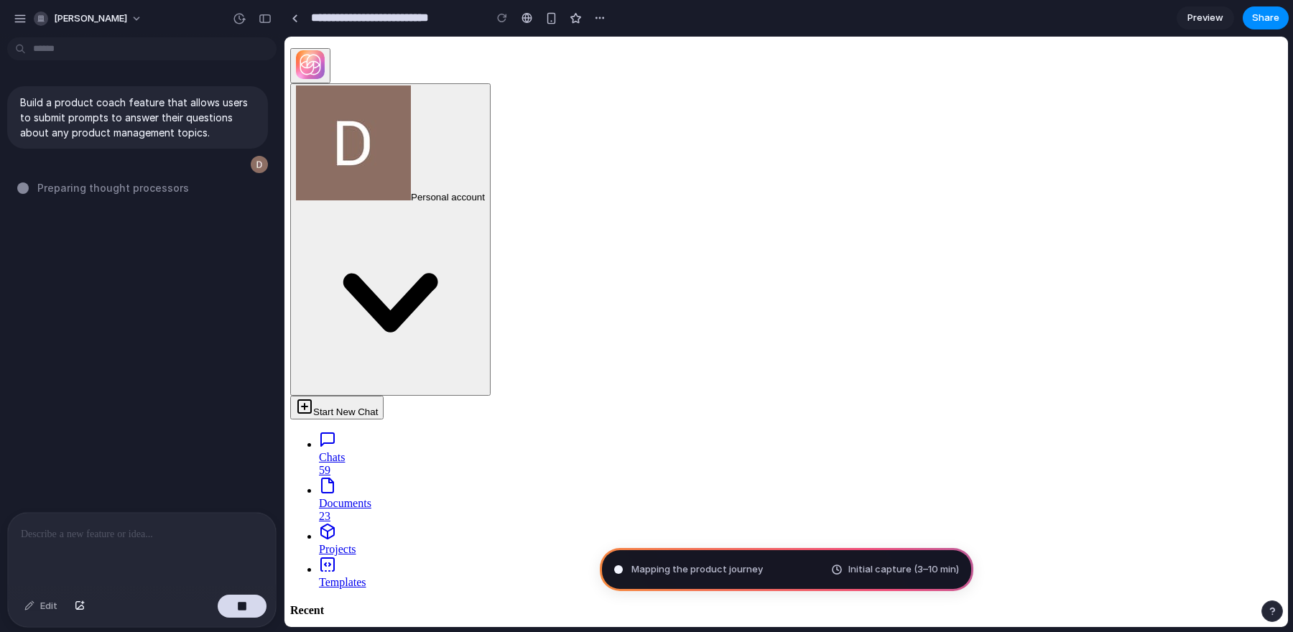
click at [137, 535] on p at bounding box center [142, 534] width 242 height 17
type input "**********"
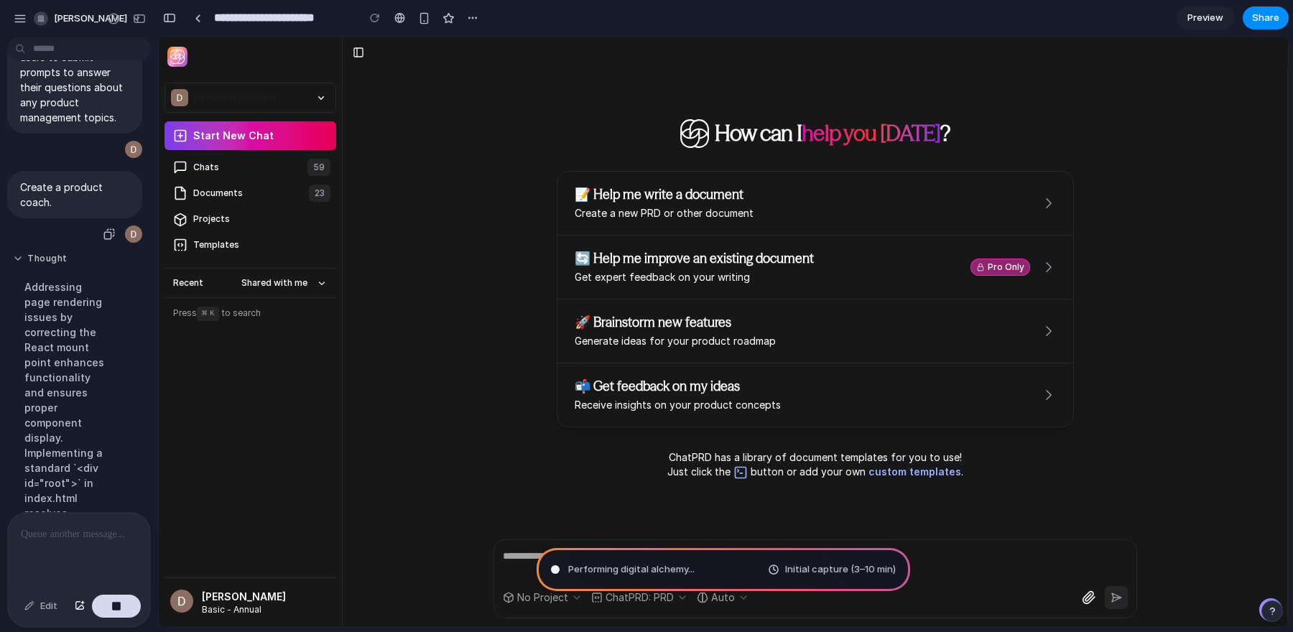
scroll to position [78, 0]
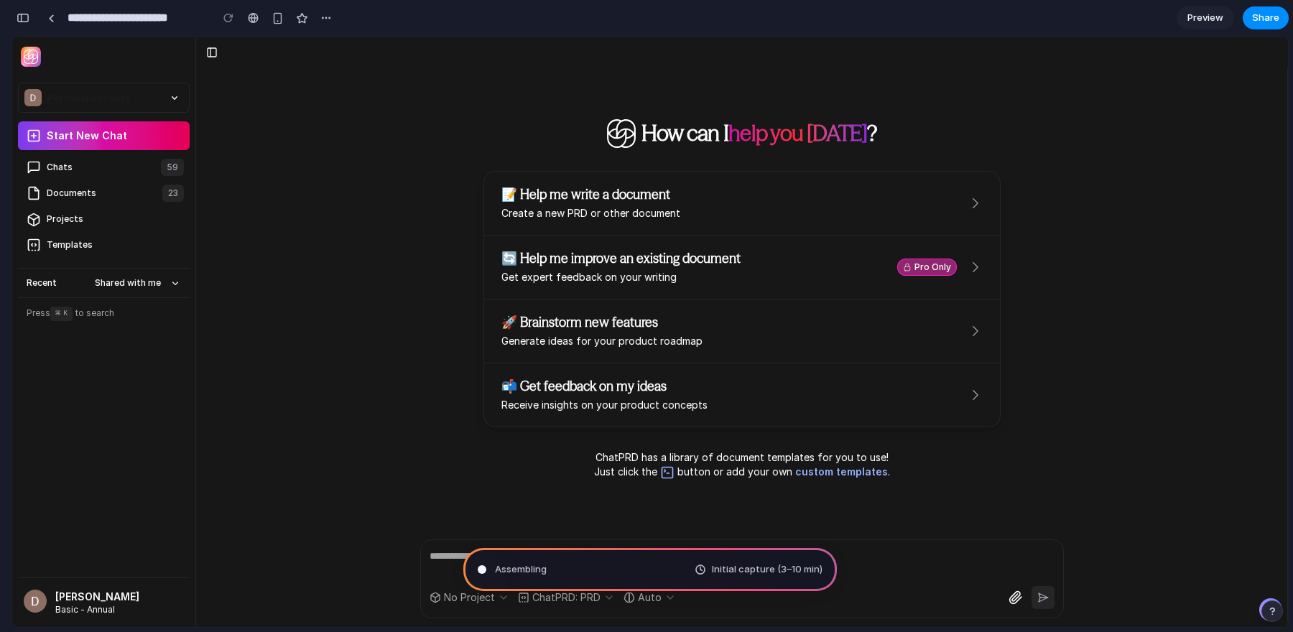
click at [29, 17] on div "button" at bounding box center [23, 18] width 13 height 10
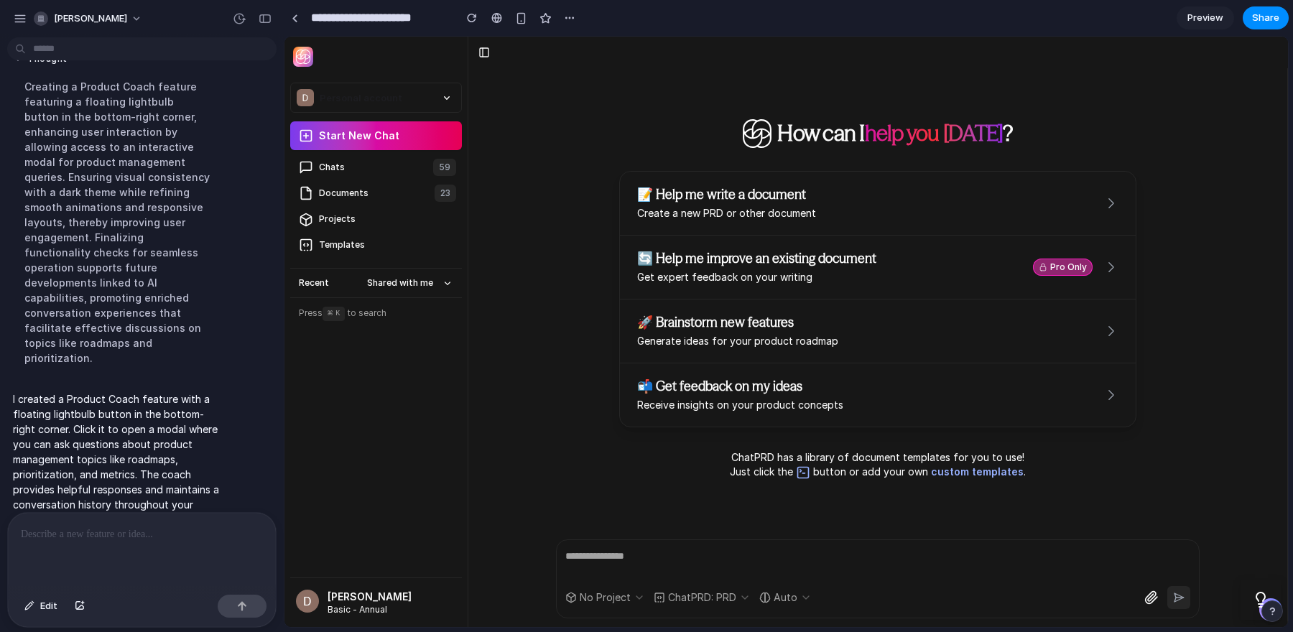
scroll to position [0, 0]
click at [1262, 595] on icon at bounding box center [1260, 599] width 18 height 18
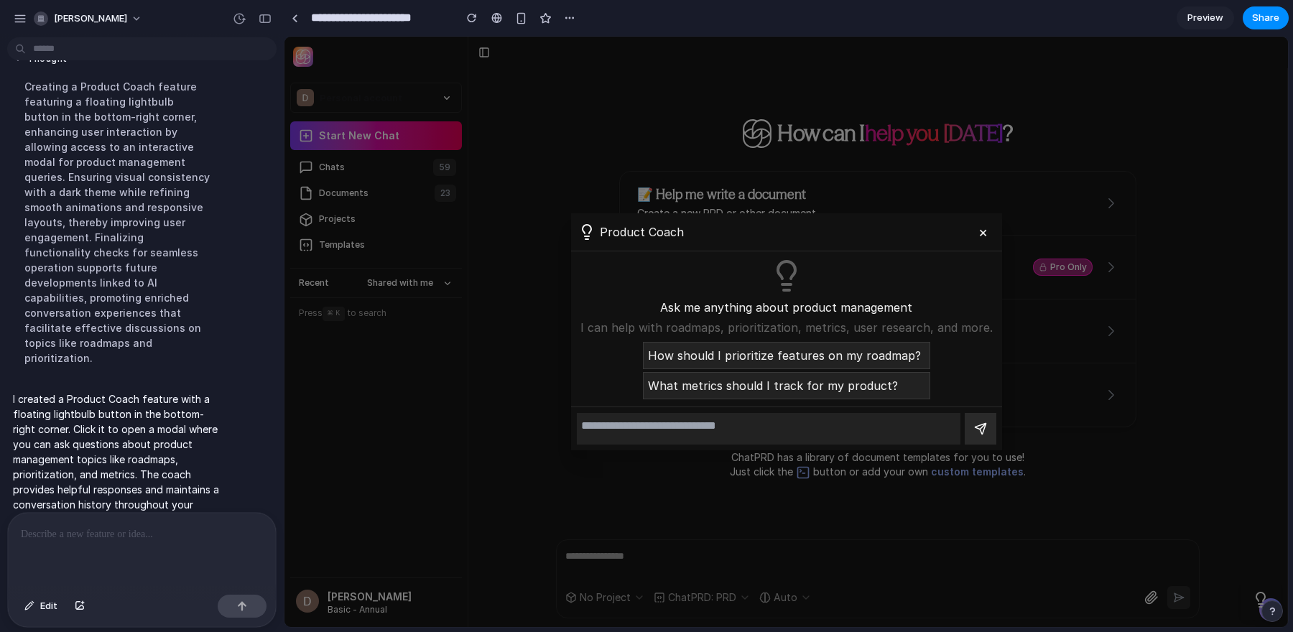
click at [796, 437] on textarea at bounding box center [769, 429] width 384 height 32
type textarea "********"
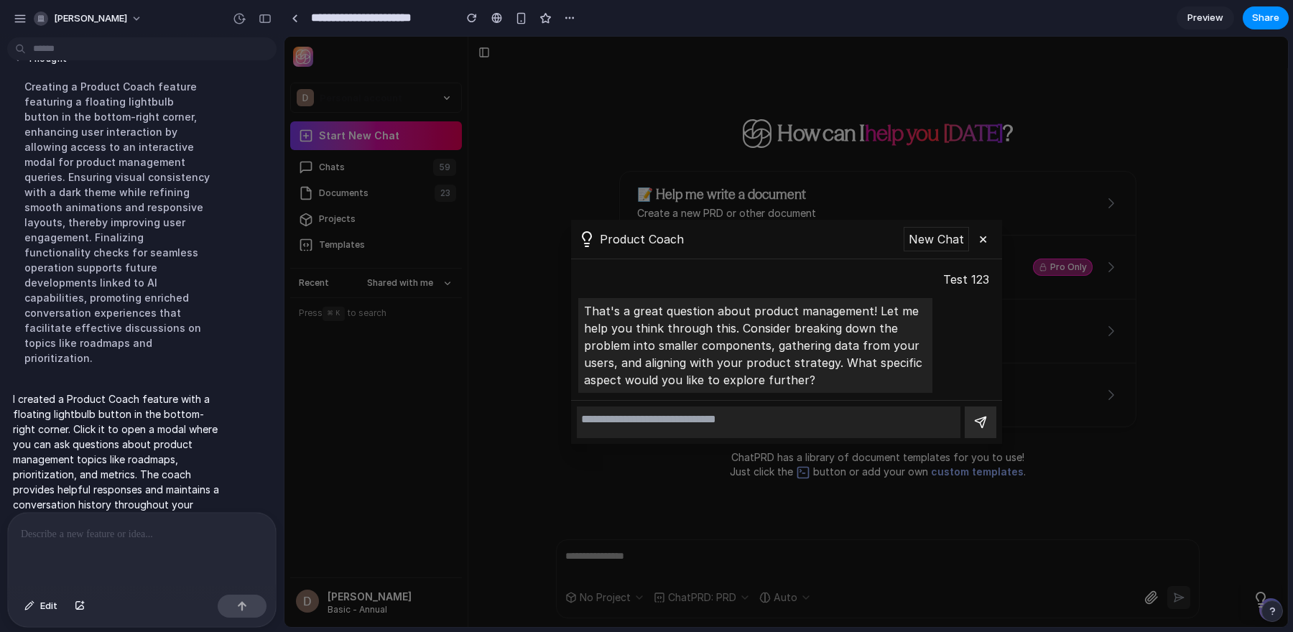
click at [145, 540] on p at bounding box center [142, 534] width 242 height 17
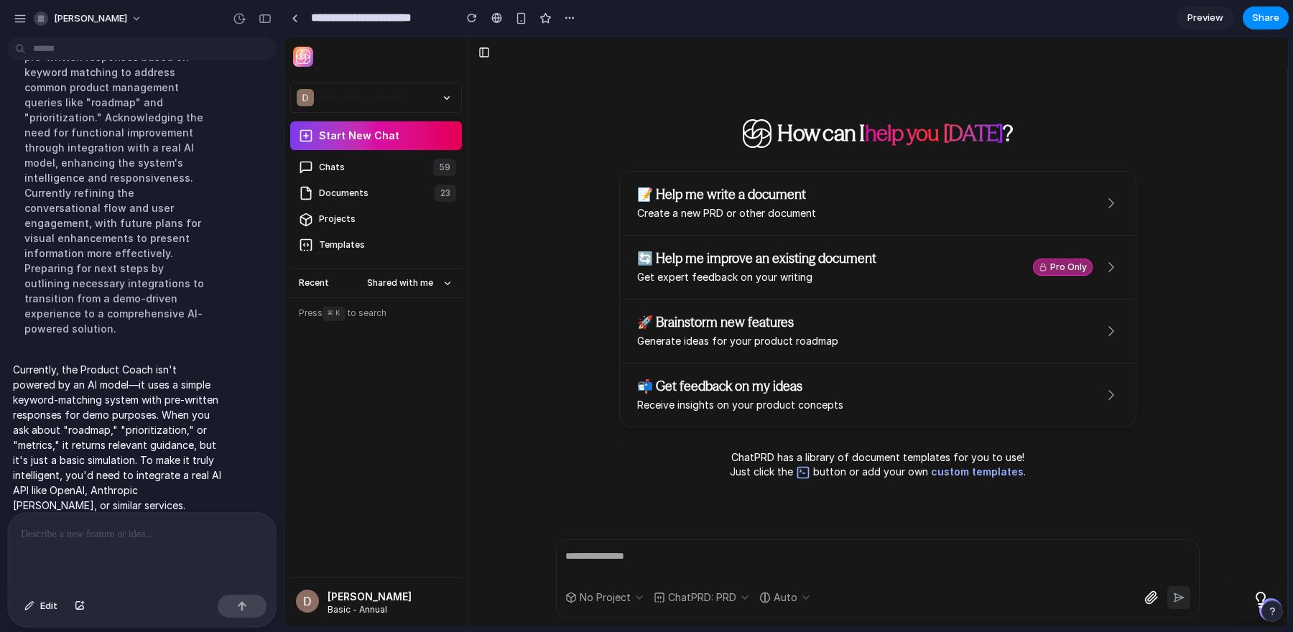
click at [166, 549] on div at bounding box center [142, 551] width 268 height 76
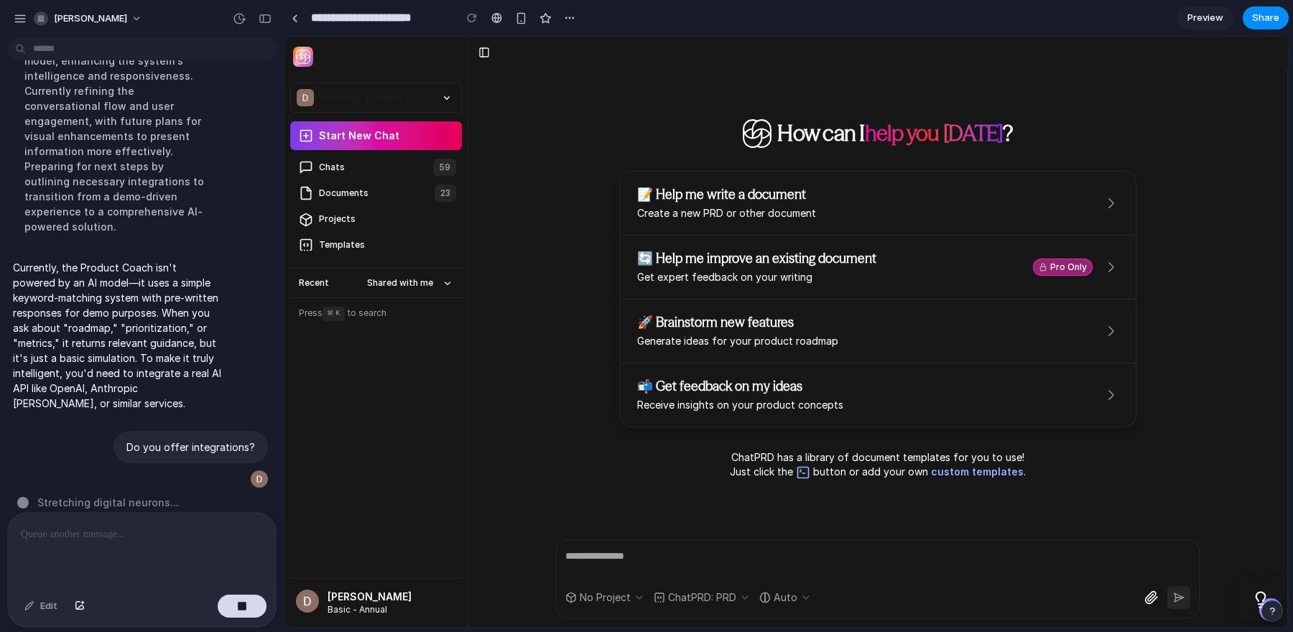
click at [1262, 593] on icon at bounding box center [1260, 599] width 18 height 18
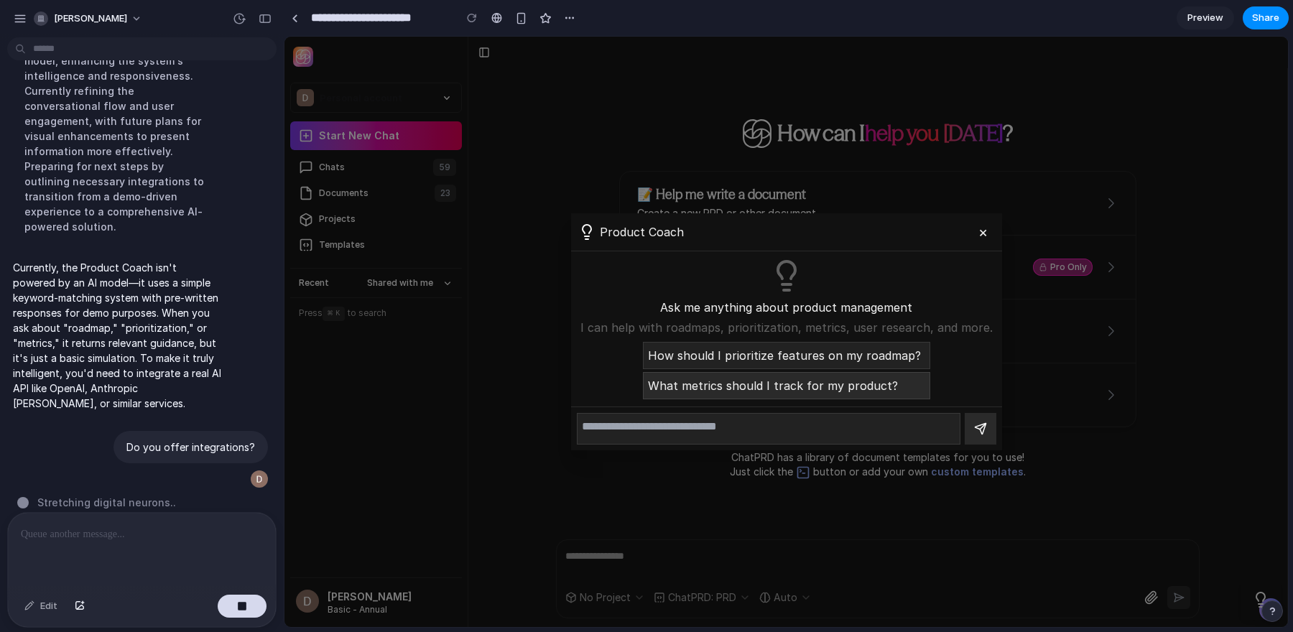
click at [832, 376] on button "What metrics should I track for my product?" at bounding box center [786, 385] width 287 height 27
type textarea "**********"
click at [980, 437] on button "submit" at bounding box center [979, 428] width 33 height 33
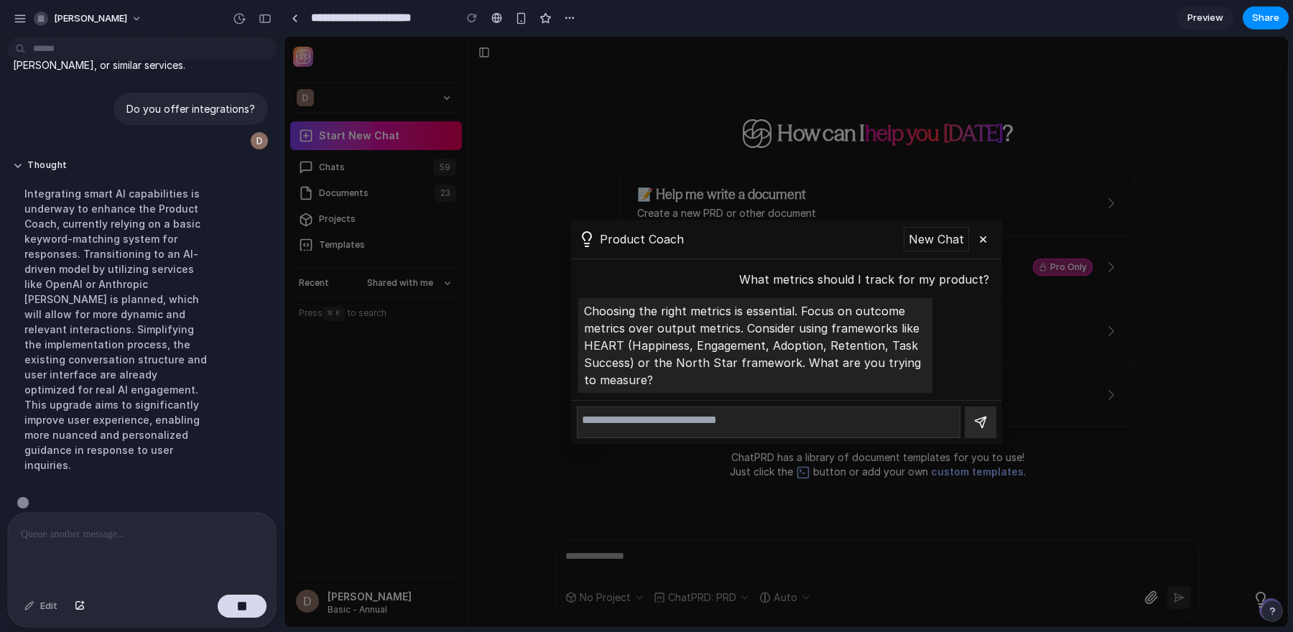
scroll to position [840, 0]
click at [808, 423] on textarea at bounding box center [769, 422] width 384 height 32
type textarea "*"
type textarea "**********"
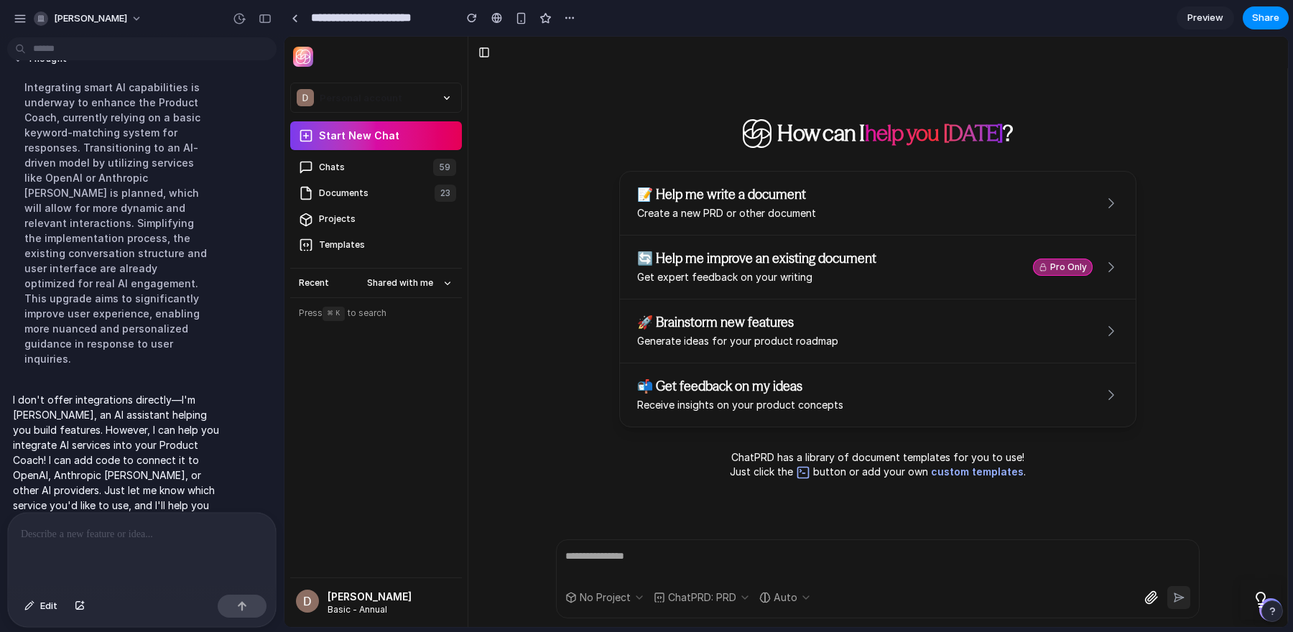
scroll to position [0, 0]
click at [186, 543] on div at bounding box center [142, 551] width 268 height 76
click at [102, 539] on p at bounding box center [142, 534] width 242 height 17
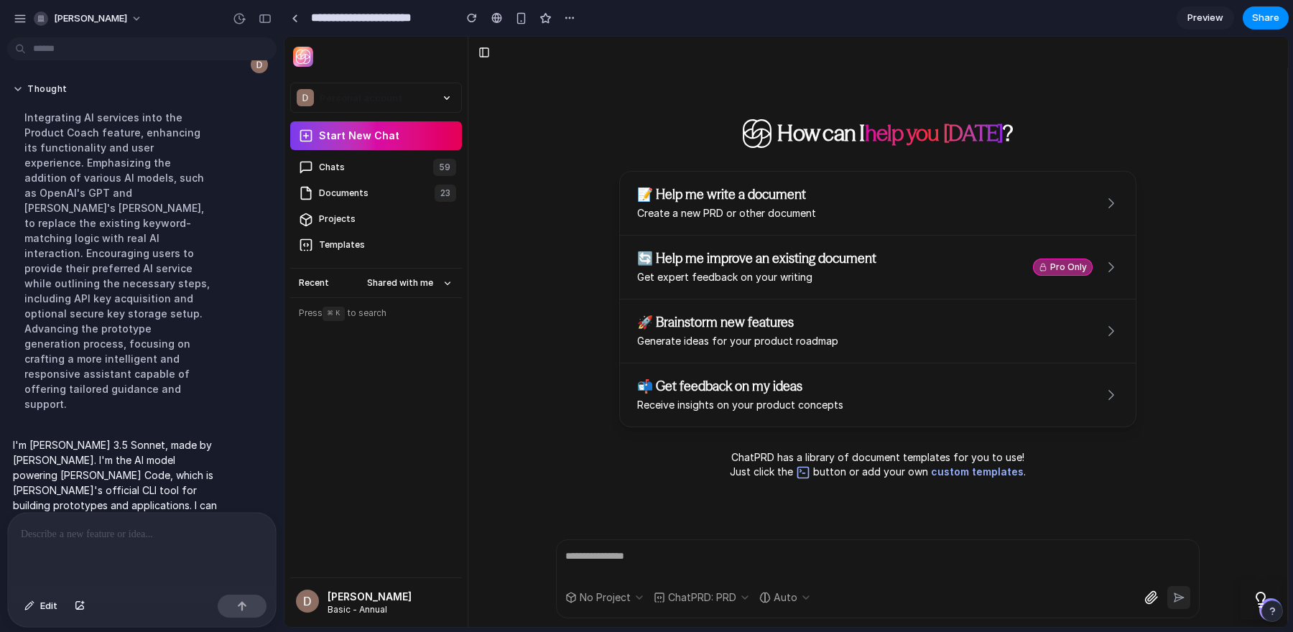
click at [108, 552] on div at bounding box center [142, 551] width 268 height 76
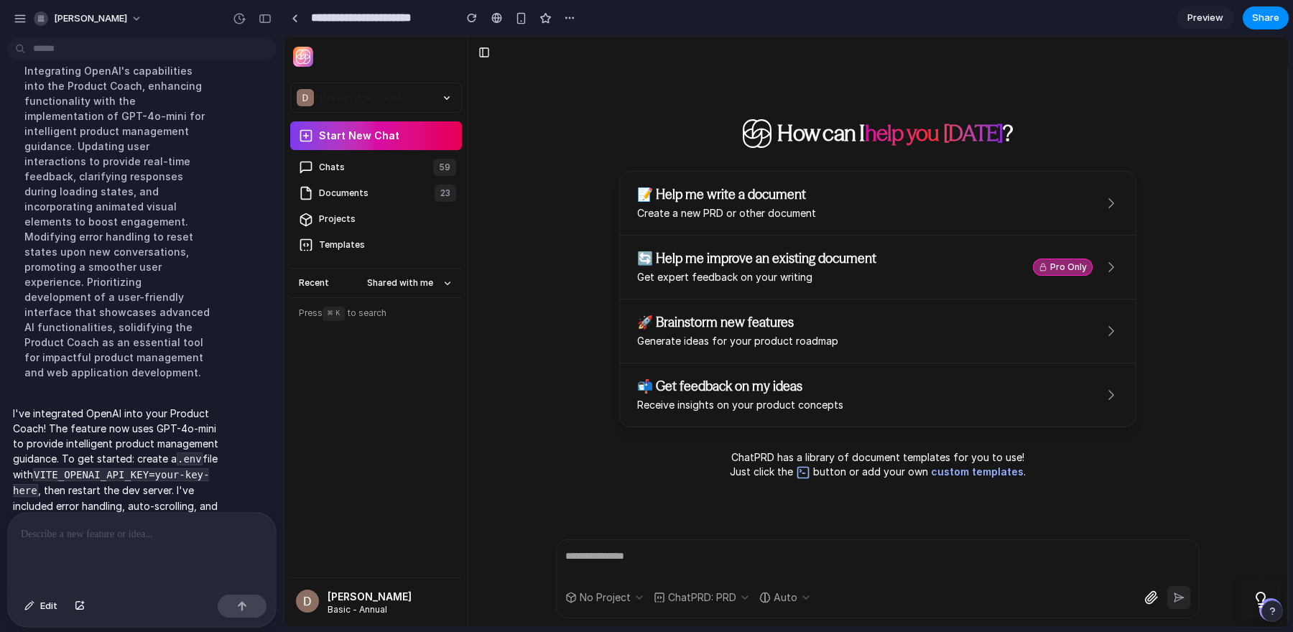
click at [1265, 613] on button "button" at bounding box center [1272, 611] width 22 height 22
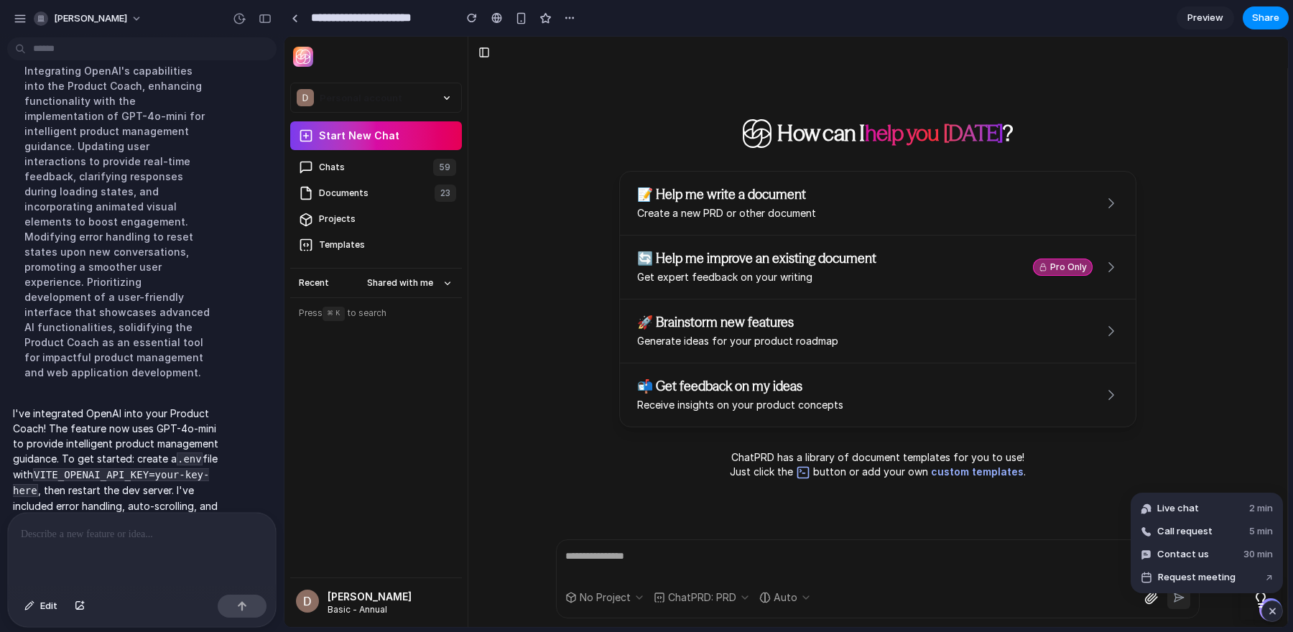
click at [1280, 617] on button "button" at bounding box center [1272, 611] width 22 height 22
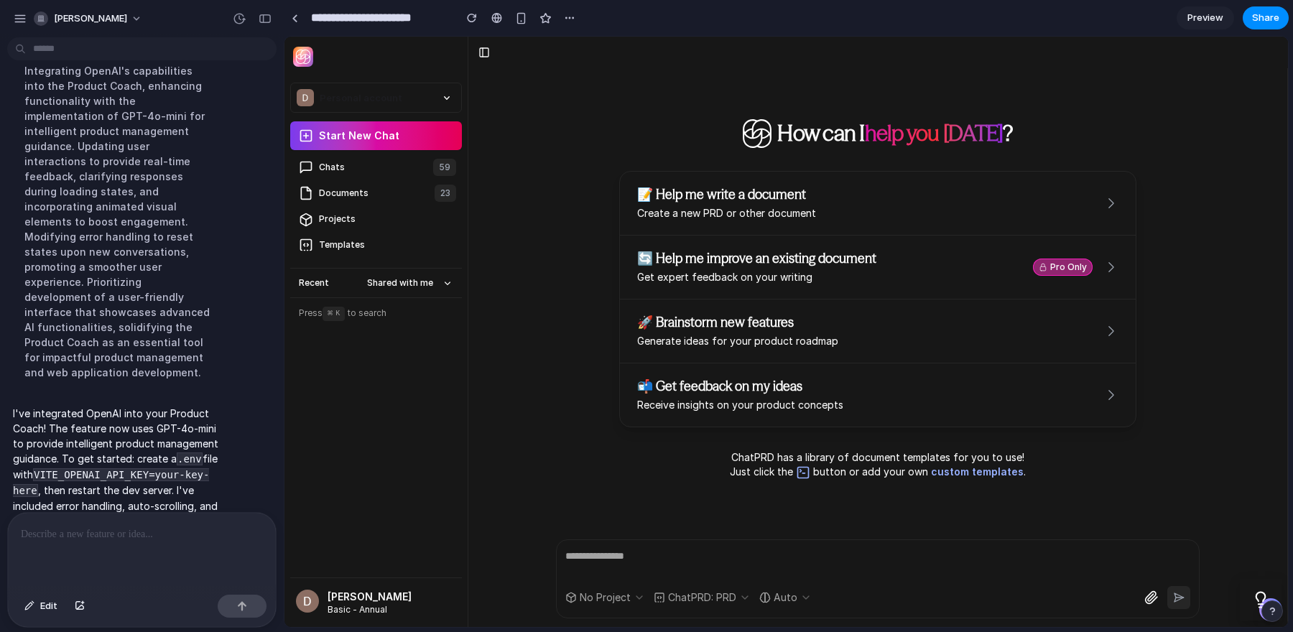
click at [1258, 598] on icon at bounding box center [1260, 599] width 18 height 18
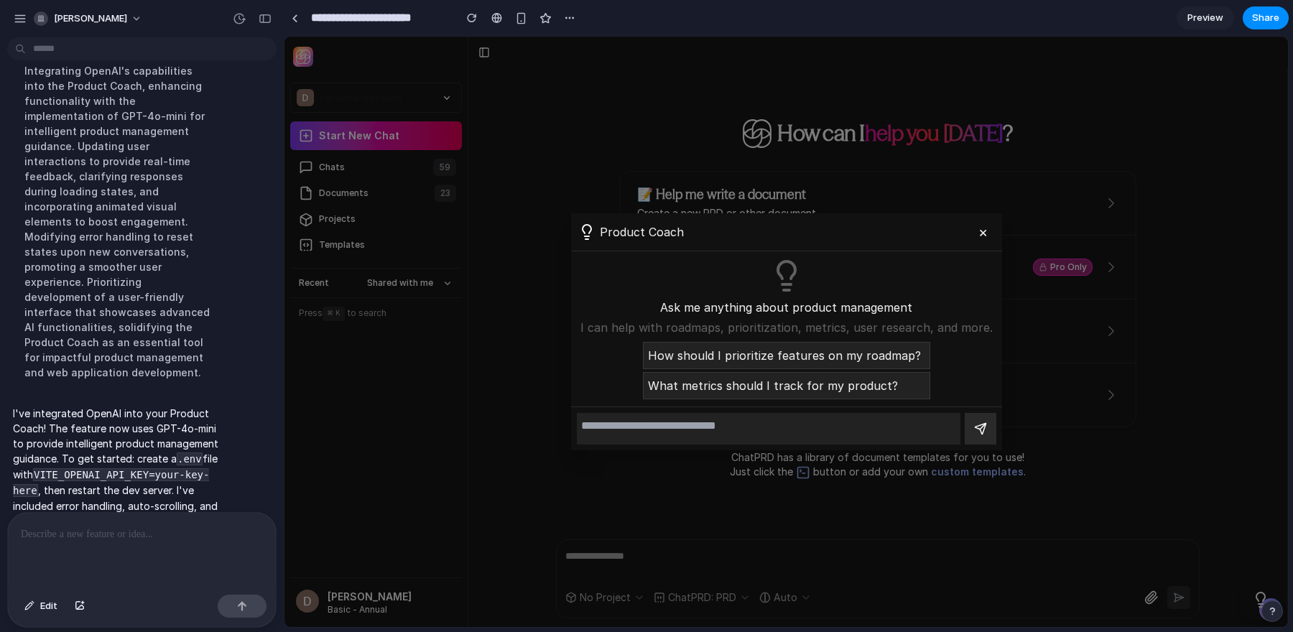
click at [756, 432] on textarea at bounding box center [769, 429] width 384 height 32
type textarea "*"
type textarea "**********"
click at [976, 425] on icon "submit" at bounding box center [980, 429] width 14 height 14
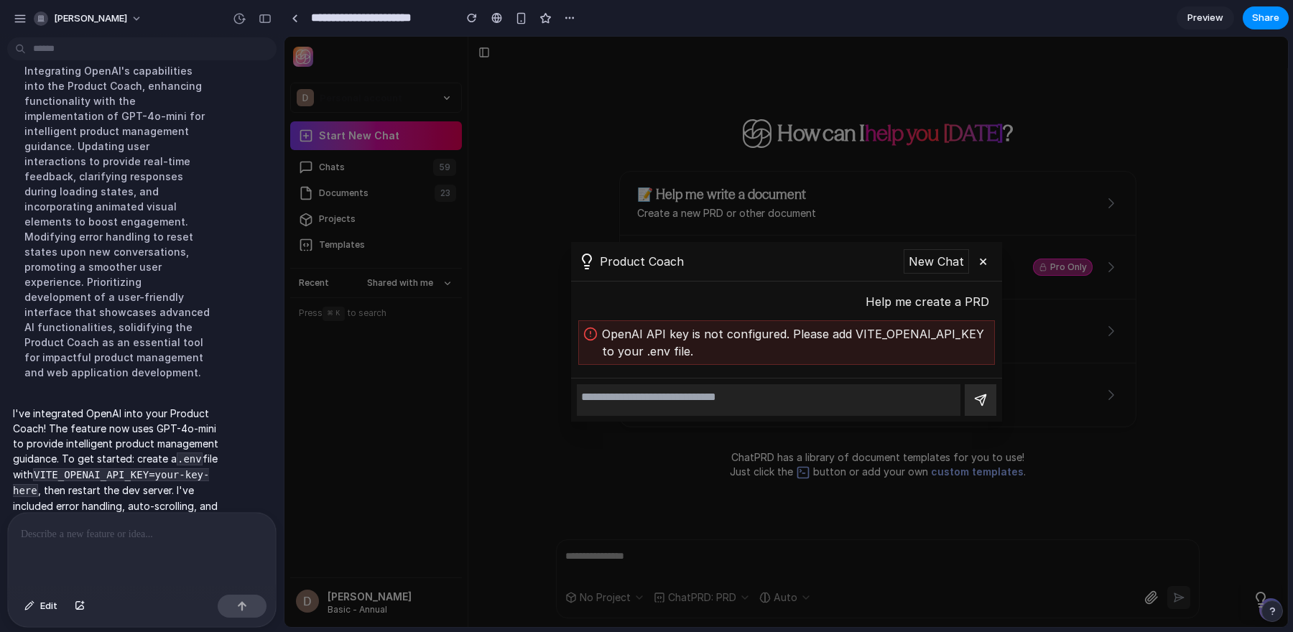
drag, startPoint x: 149, startPoint y: 417, endPoint x: 35, endPoint y: 414, distance: 113.5
click at [35, 468] on code "VITE_OPENAI_API_KEY=your-key-here" at bounding box center [111, 482] width 196 height 29
copy code "VITE_OPENAI_API_KEY"
click at [131, 439] on p "I've integrated OpenAI into your Product Coach! The feature now uses GPT-4o-min…" at bounding box center [117, 483] width 208 height 154
click at [501, 339] on div "Product Coach New Chat × Help me create a PRD OpenAI API key is not configured.…" at bounding box center [785, 332] width 1003 height 590
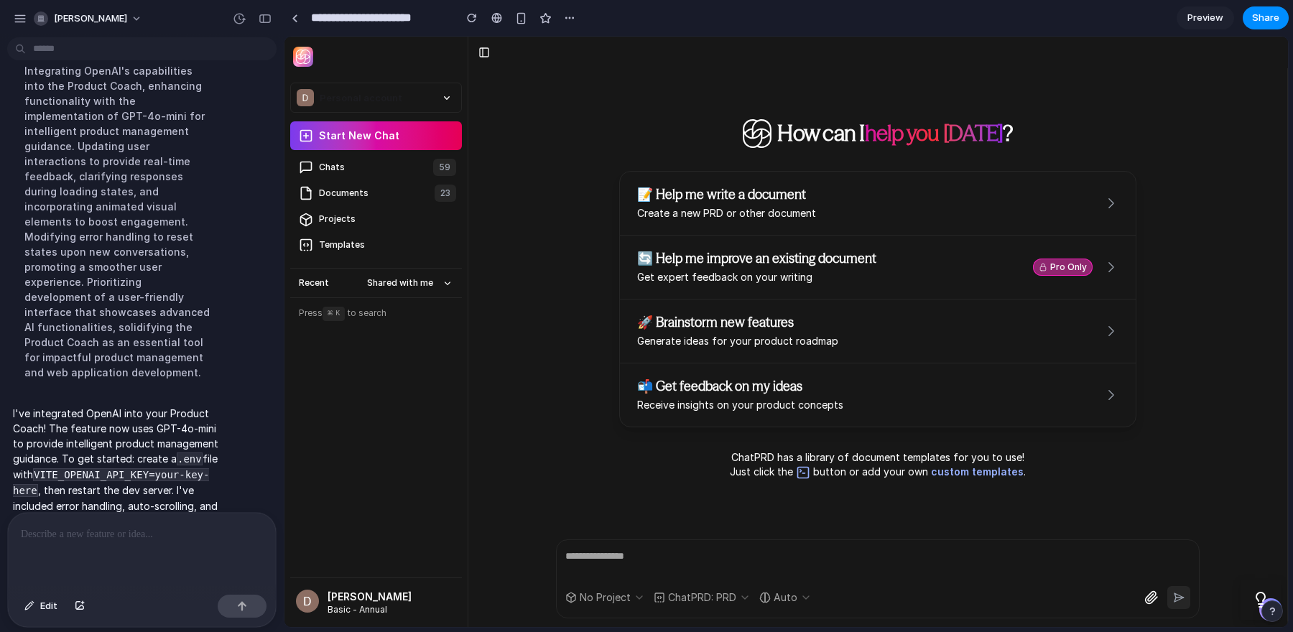
click at [110, 529] on p at bounding box center [142, 534] width 242 height 17
click at [111, 529] on p at bounding box center [142, 534] width 242 height 17
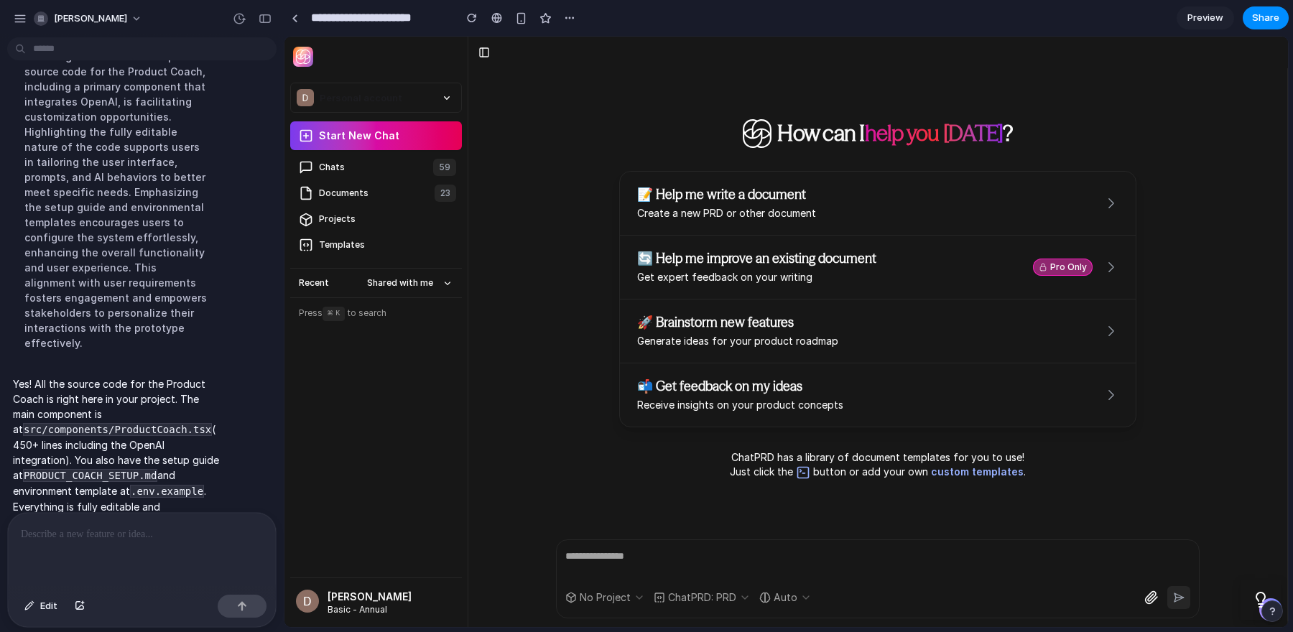
click at [147, 569] on div at bounding box center [142, 551] width 268 height 76
click at [141, 552] on div at bounding box center [142, 551] width 268 height 76
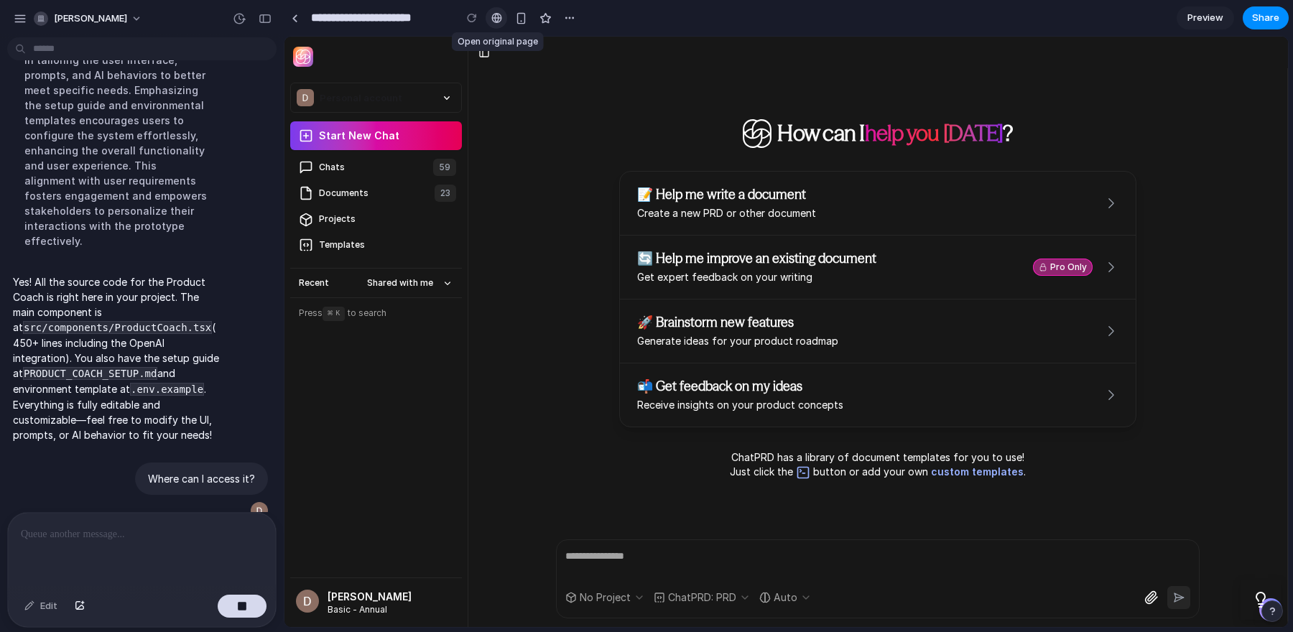
click at [497, 14] on div at bounding box center [496, 17] width 11 height 11
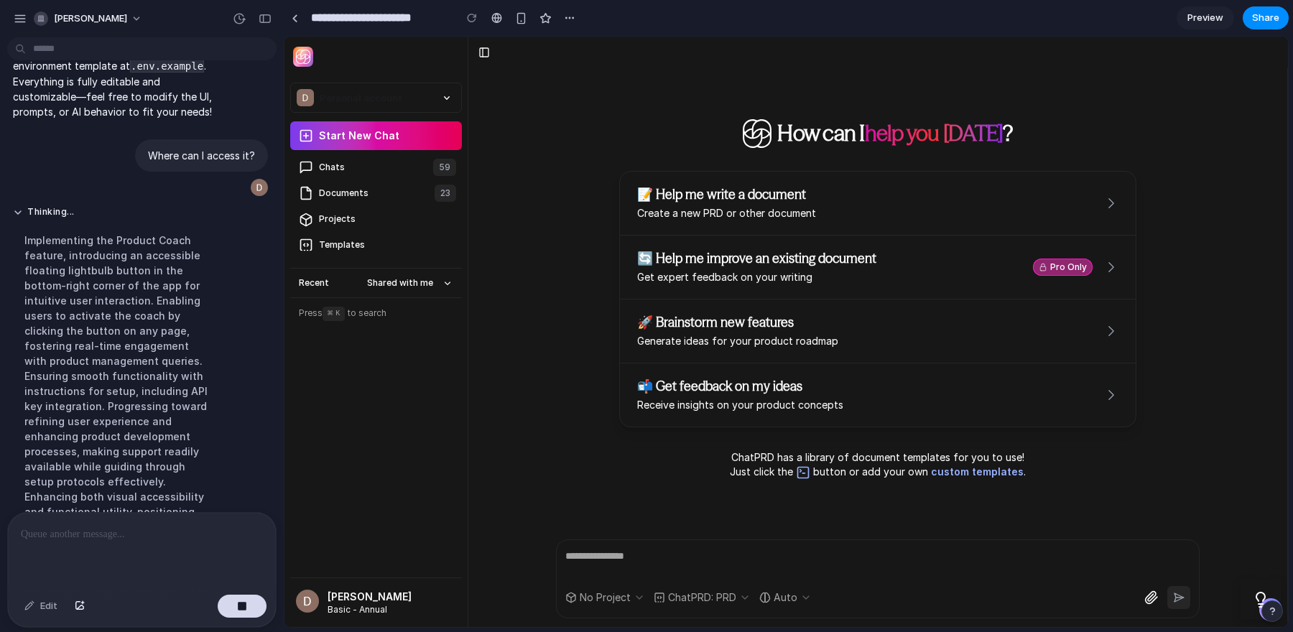
scroll to position [1925, 0]
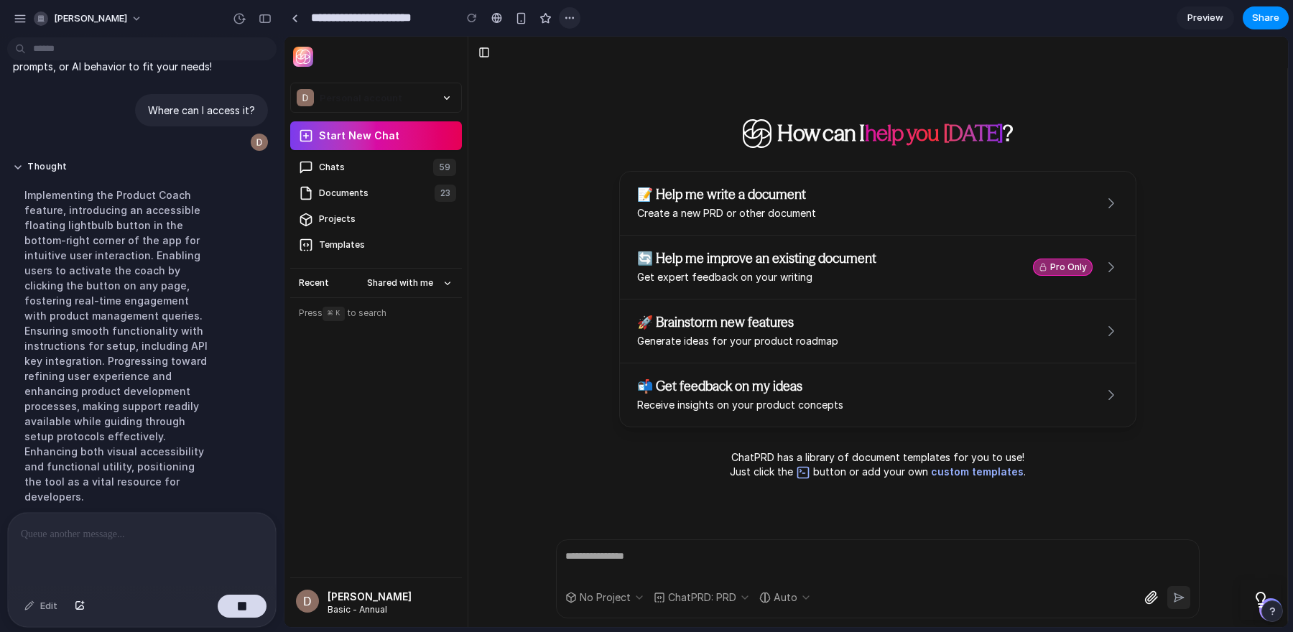
click at [575, 18] on button "button" at bounding box center [570, 18] width 22 height 22
click at [633, 17] on div "Duplicate Delete" at bounding box center [646, 316] width 1293 height 632
click at [241, 19] on div "button" at bounding box center [239, 18] width 13 height 13
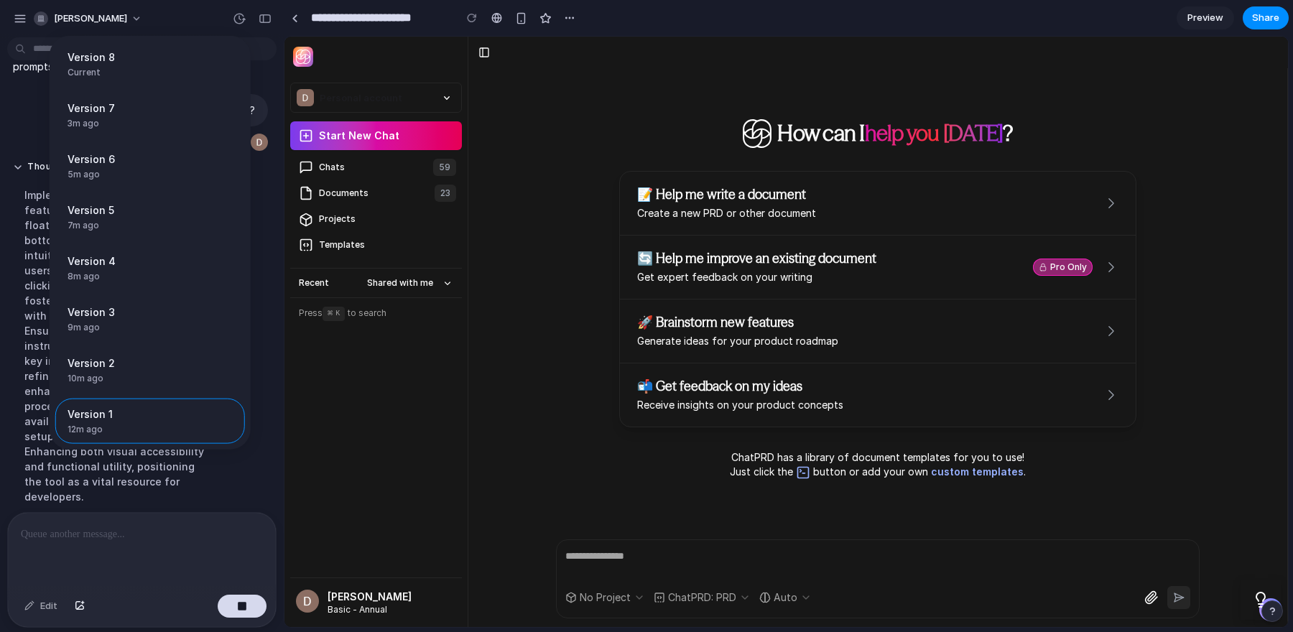
click at [187, 11] on div "Version 8 Current Version 7 3m ago Restore Version 6 5m ago Restore Version 5 7…" at bounding box center [646, 316] width 1293 height 632
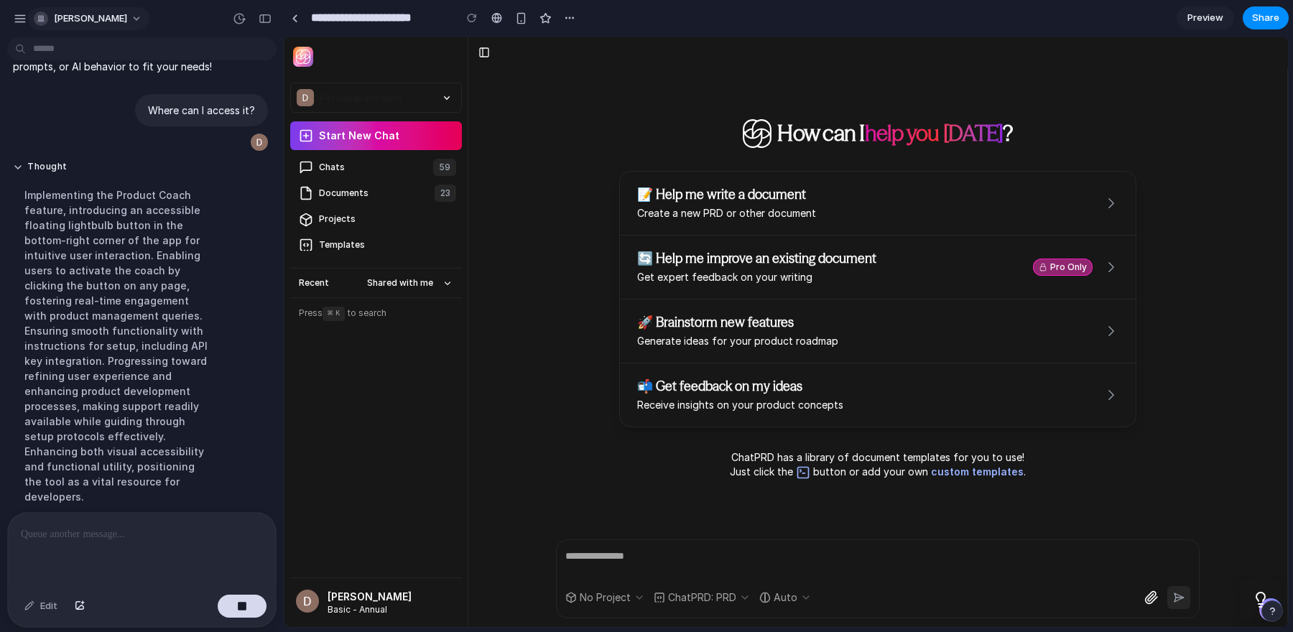
click at [140, 22] on button "[PERSON_NAME]" at bounding box center [88, 18] width 121 height 23
click at [187, 15] on div "Settings Invite members Change theme Sign out" at bounding box center [646, 316] width 1293 height 632
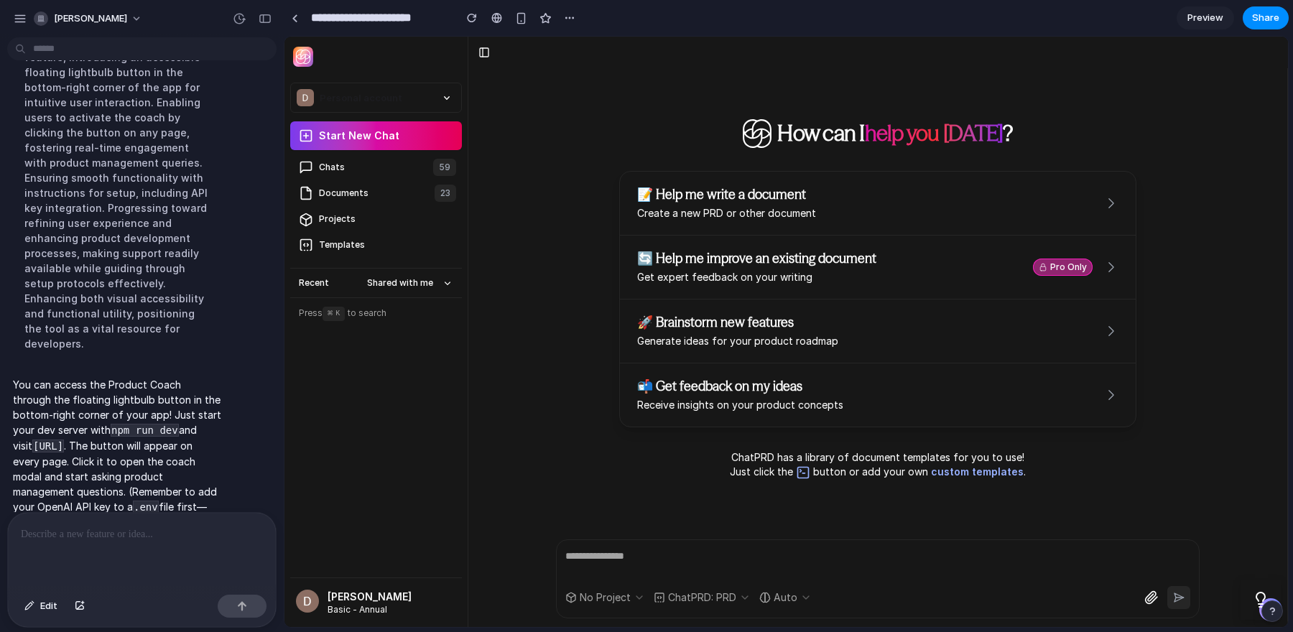
scroll to position [0, 0]
click at [126, 546] on div at bounding box center [142, 551] width 268 height 76
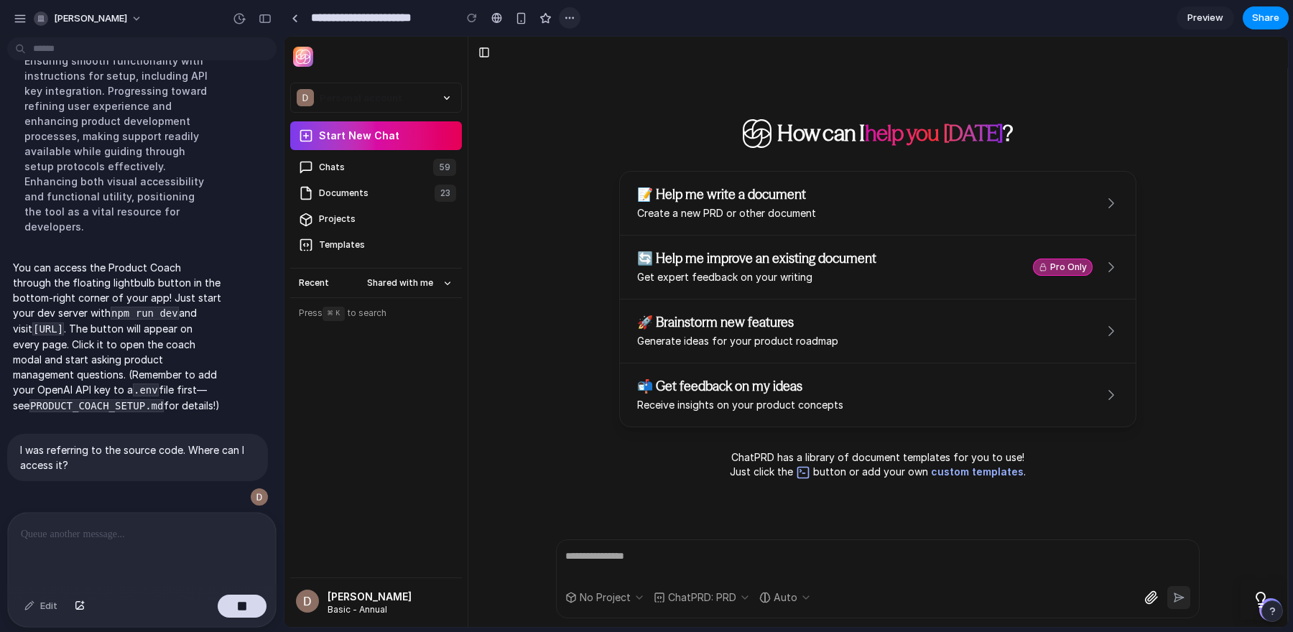
click at [570, 22] on div "button" at bounding box center [569, 17] width 11 height 11
click at [651, 14] on div "Duplicate Delete" at bounding box center [646, 316] width 1293 height 632
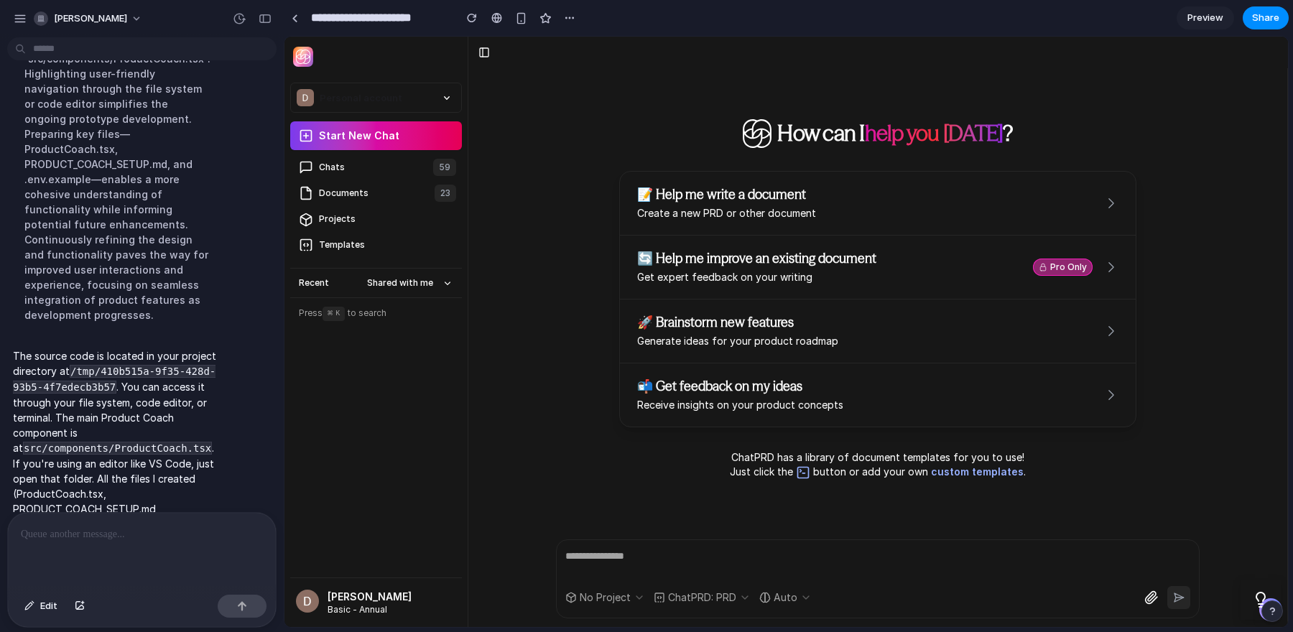
scroll to position [0, 0]
drag, startPoint x: 118, startPoint y: 335, endPoint x: 72, endPoint y: 323, distance: 48.1
click at [72, 348] on p "The source code is located in your project directory at /tmp/410b515a-9f35-428d…" at bounding box center [117, 447] width 208 height 198
copy p "/tmp/410b515a-9f35-428d-93b5-4f7edecb3b57 ."
click at [146, 375] on p "The source code is located in your project directory at /tmp/410b515a-9f35-428d…" at bounding box center [117, 447] width 208 height 198
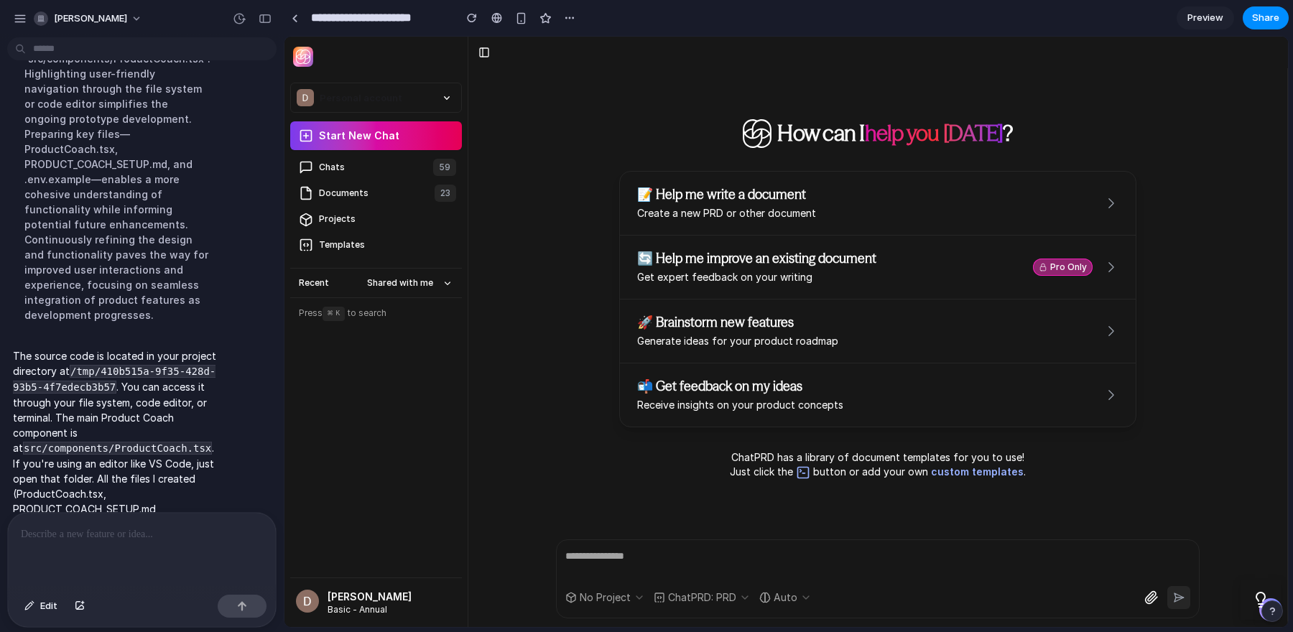
click at [162, 531] on p at bounding box center [142, 534] width 242 height 17
